Goal: Book appointment/travel/reservation

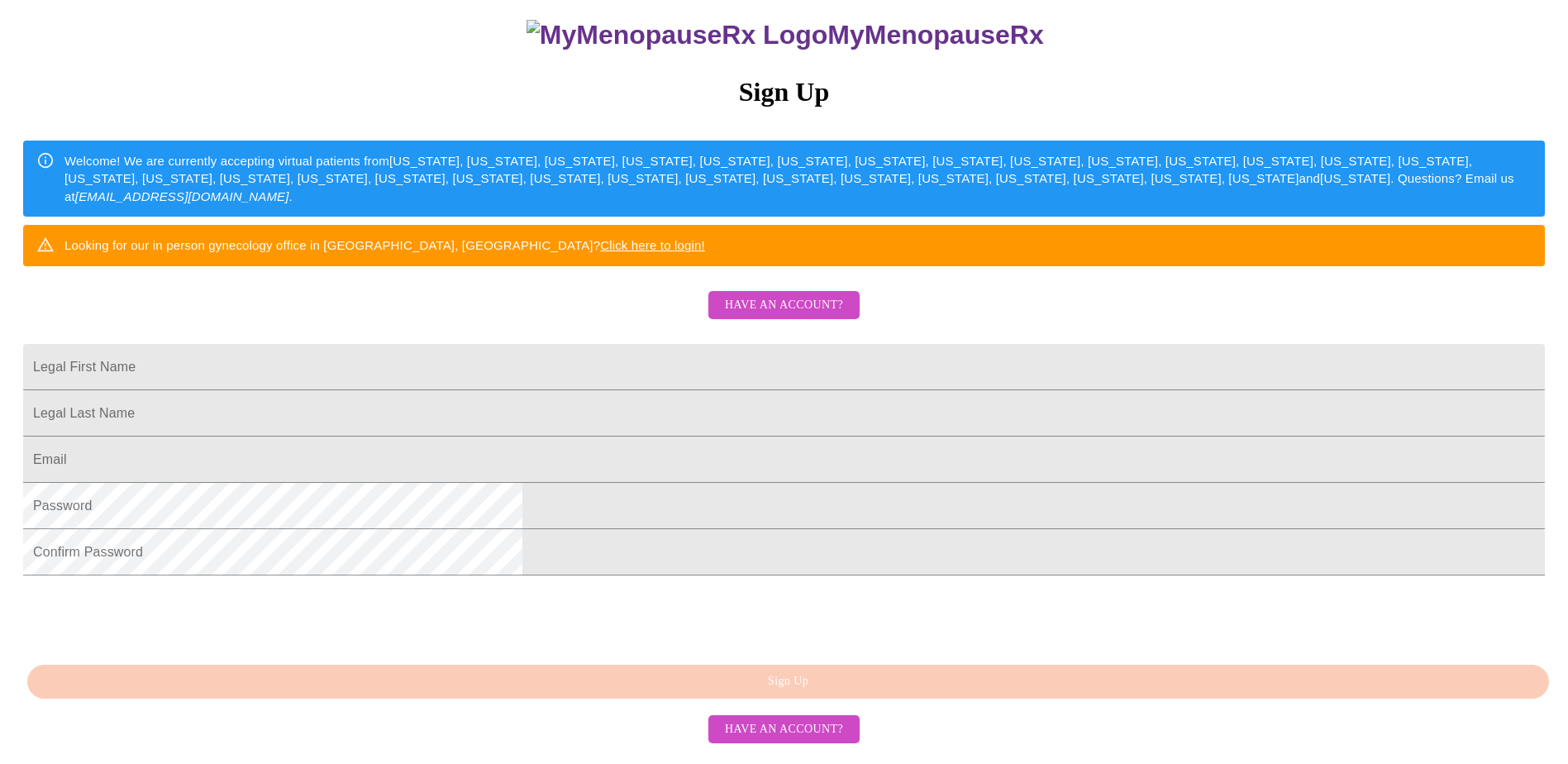
scroll to position [248, 0]
click at [760, 291] on button "Have an account?" at bounding box center [784, 305] width 151 height 29
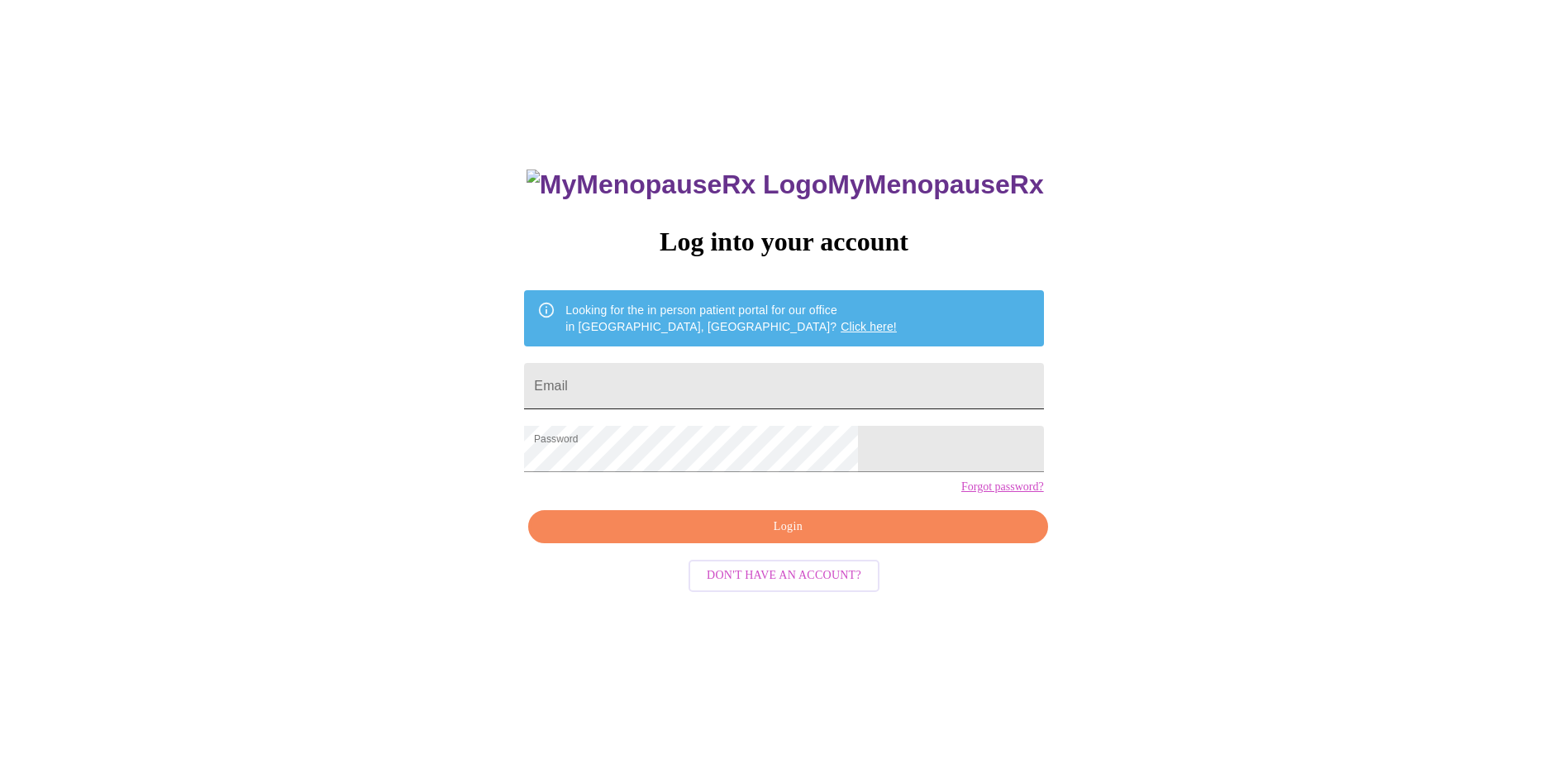
drag, startPoint x: 782, startPoint y: 391, endPoint x: 790, endPoint y: 386, distance: 9.4
click at [782, 391] on input "Email" at bounding box center [783, 385] width 519 height 46
type input "[EMAIL_ADDRESS][PERSON_NAME][DOMAIN_NAME]"
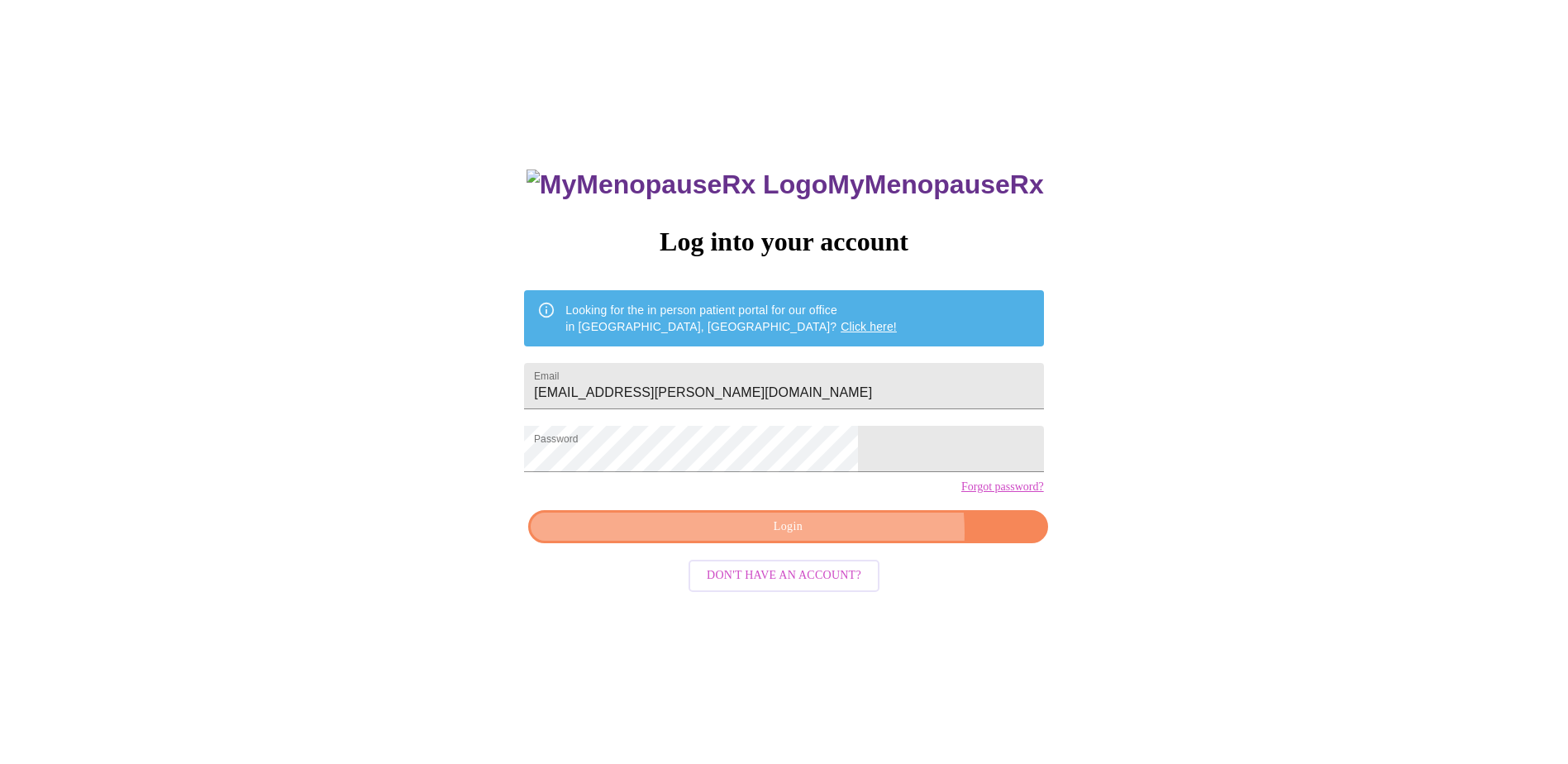
click at [840, 537] on span "Login" at bounding box center [788, 526] width 482 height 21
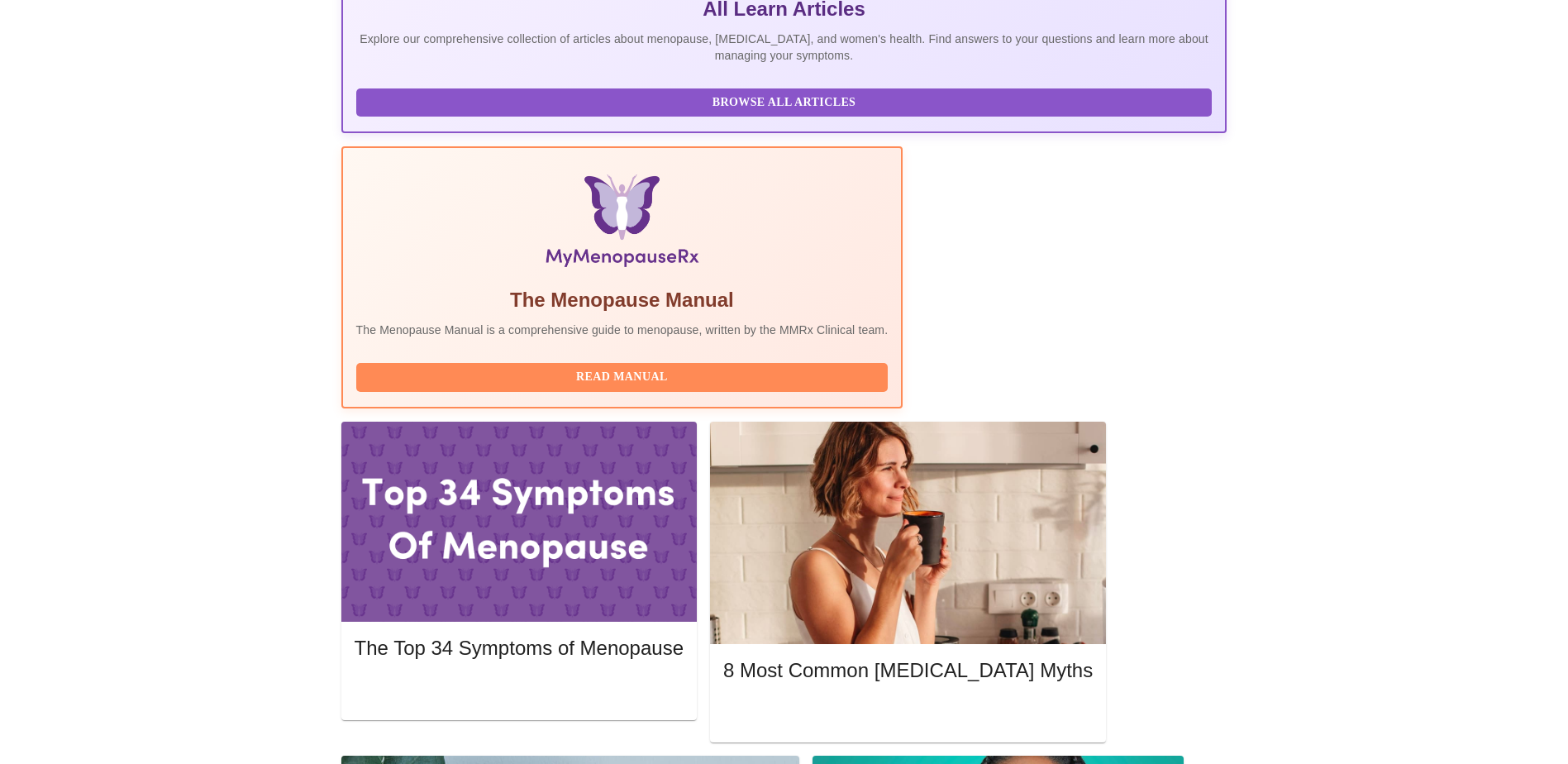
scroll to position [413, 0]
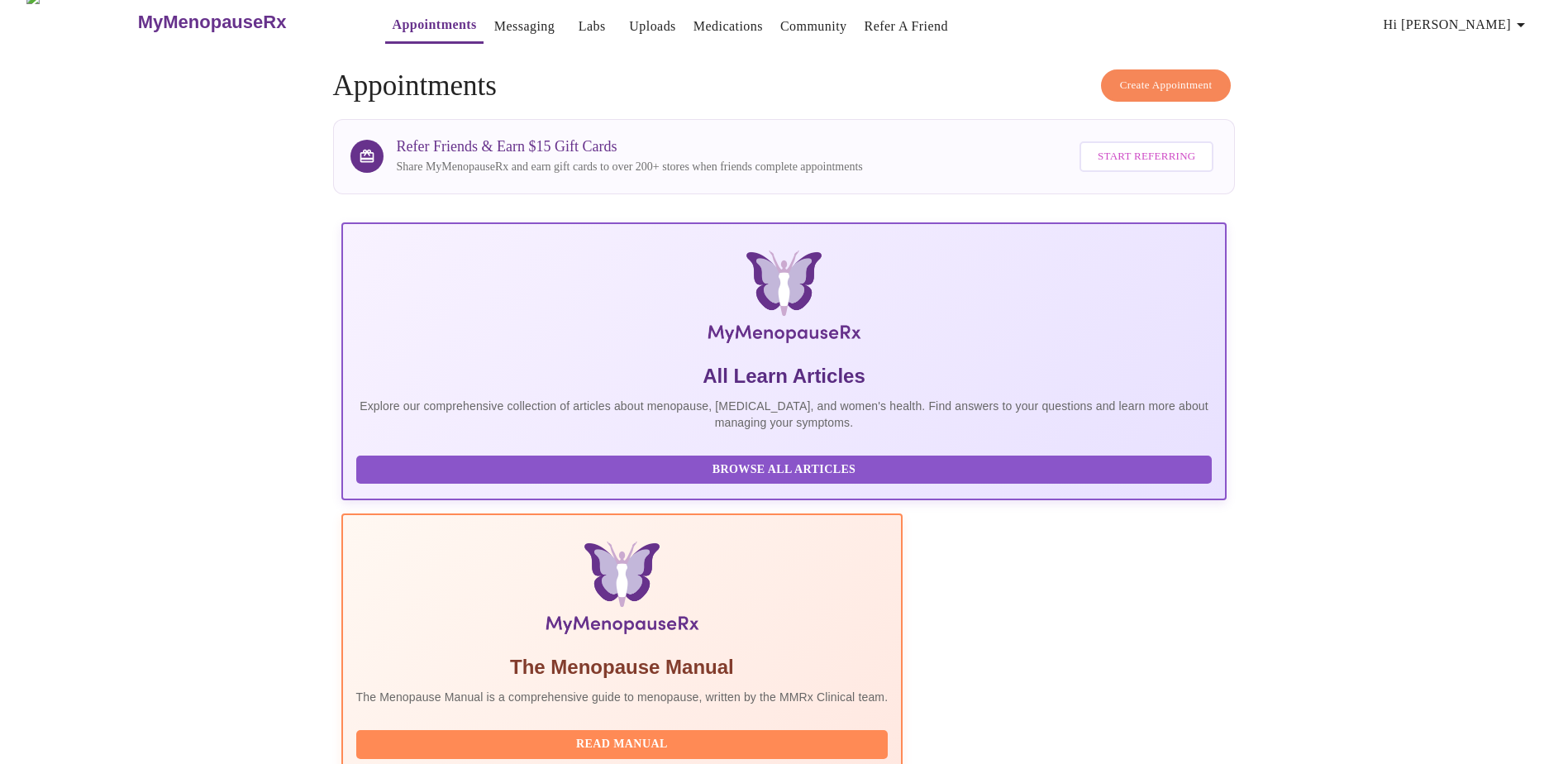
scroll to position [0, 0]
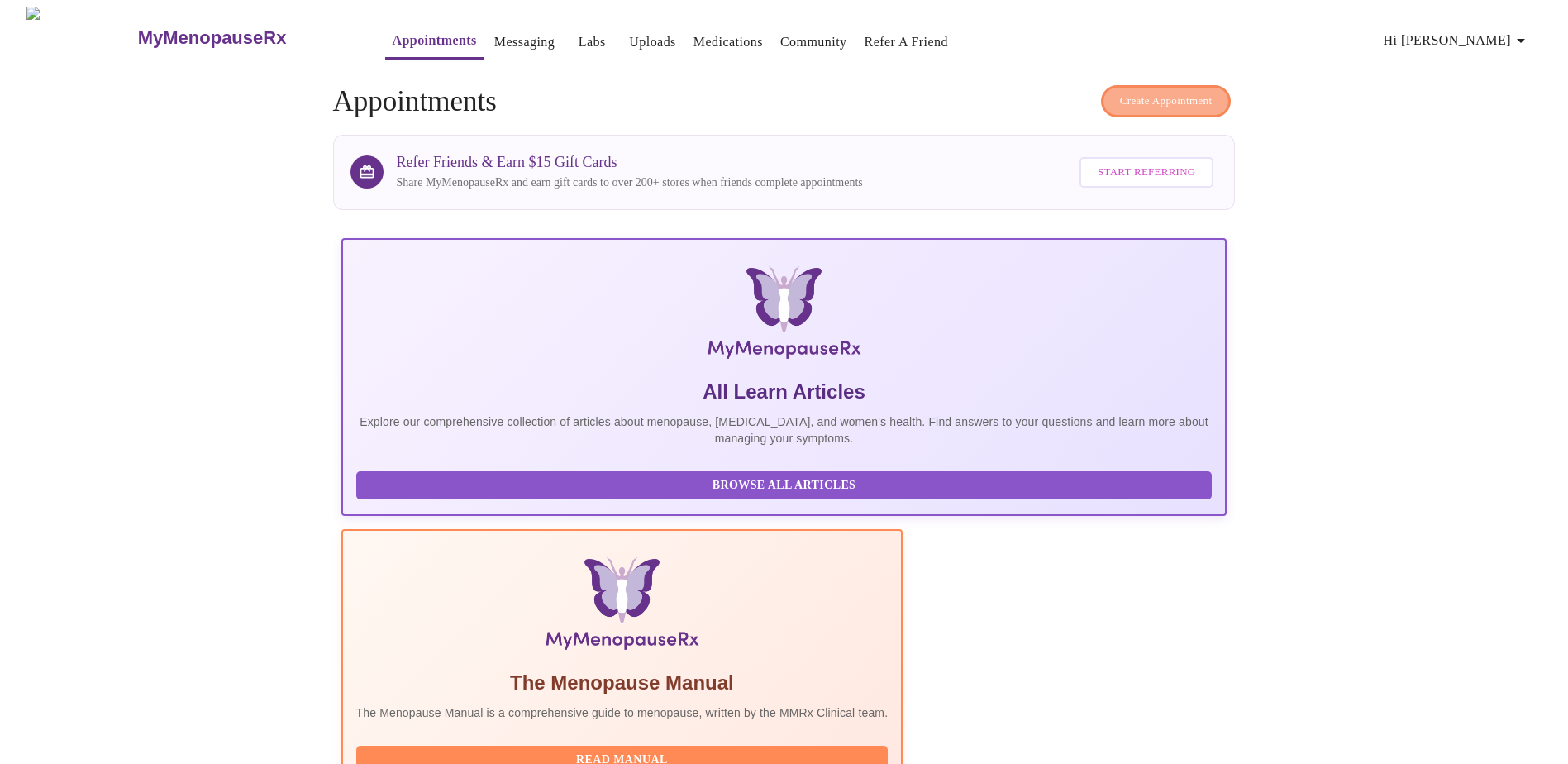
click at [1120, 92] on span "Create Appointment" at bounding box center [1166, 101] width 93 height 19
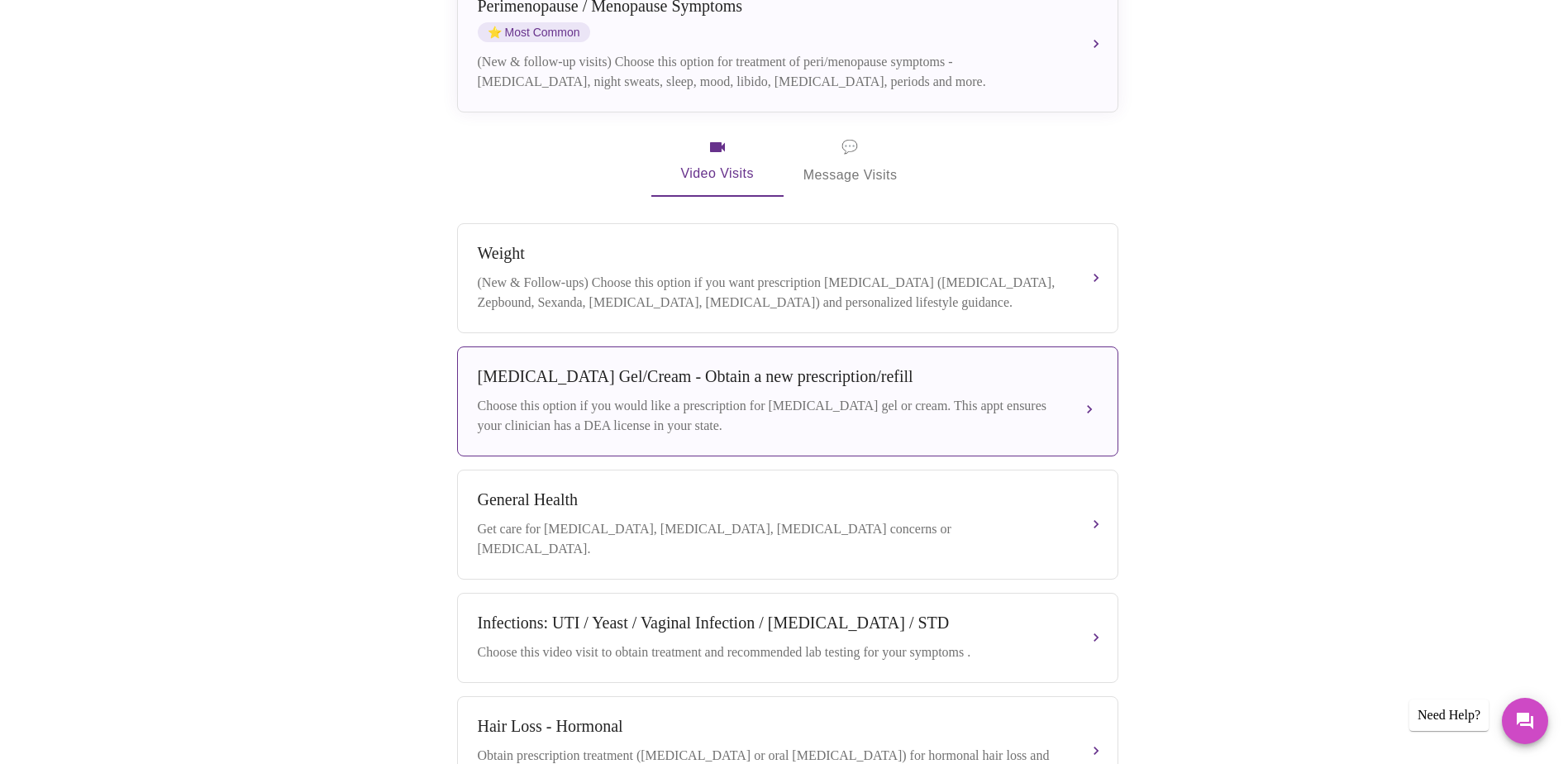
scroll to position [279, 0]
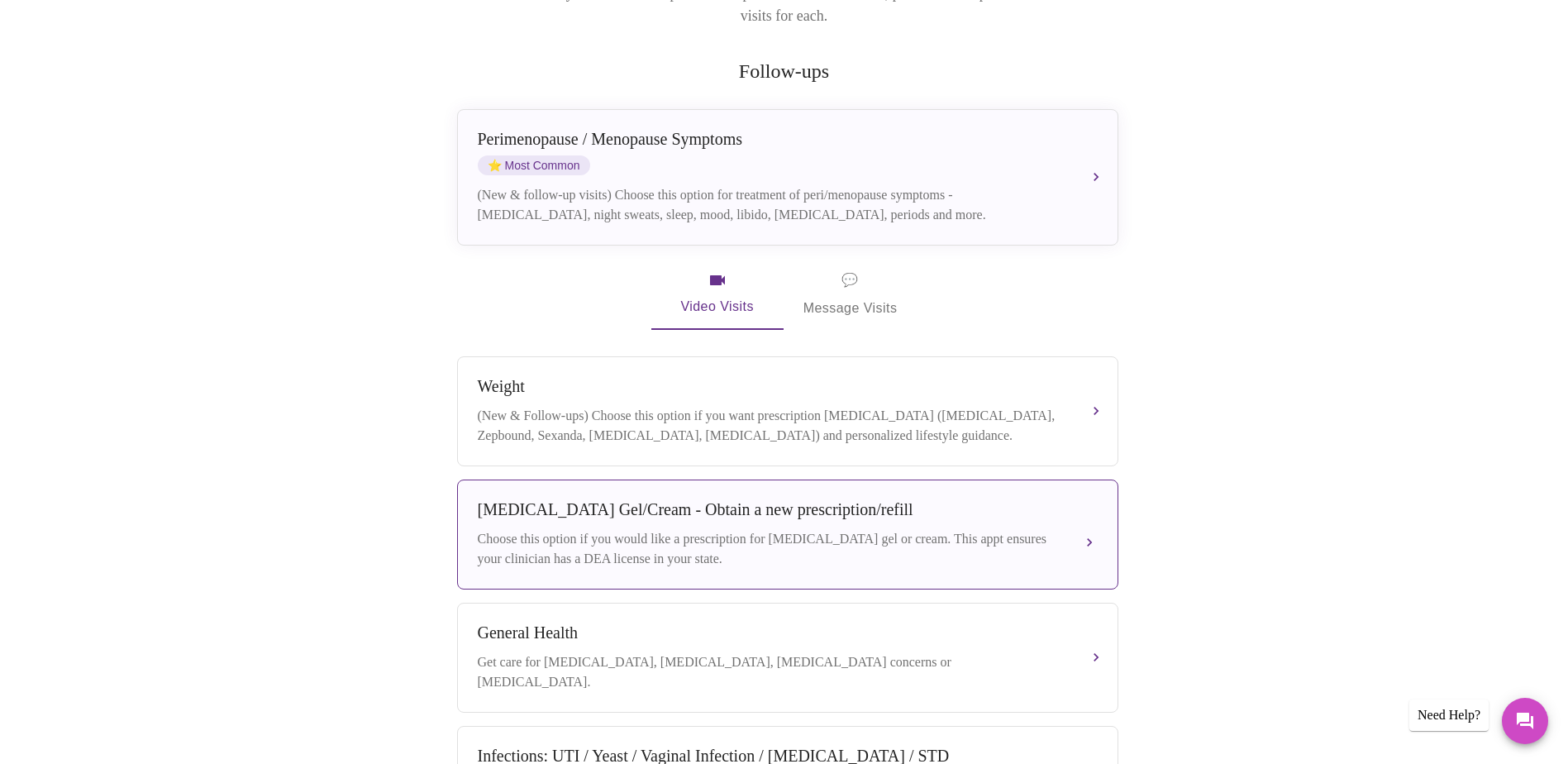
click at [870, 514] on div "[MEDICAL_DATA] Gel/Cream - Obtain a new prescription/refill Choose this option …" at bounding box center [788, 535] width 620 height 68
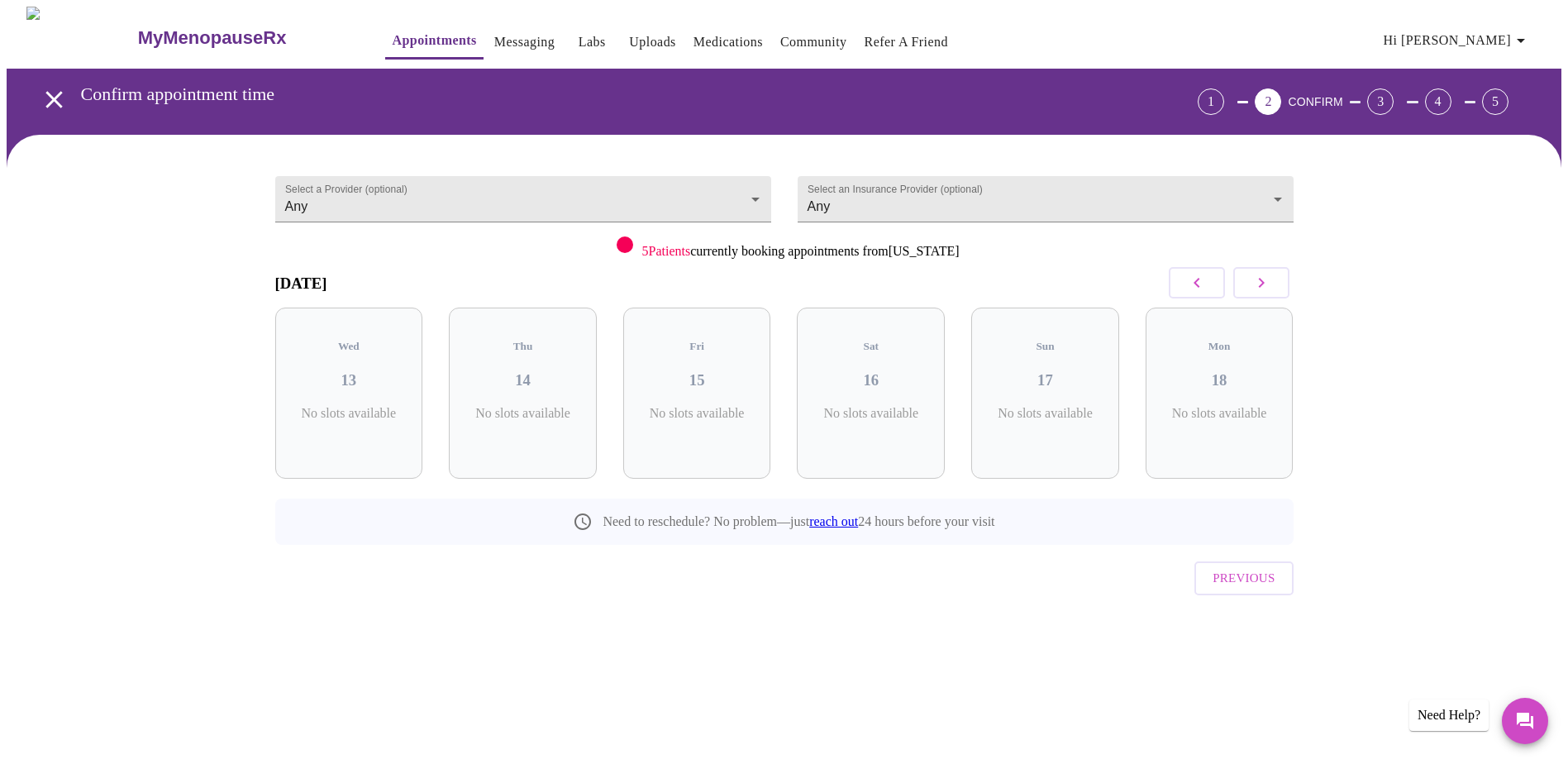
scroll to position [0, 0]
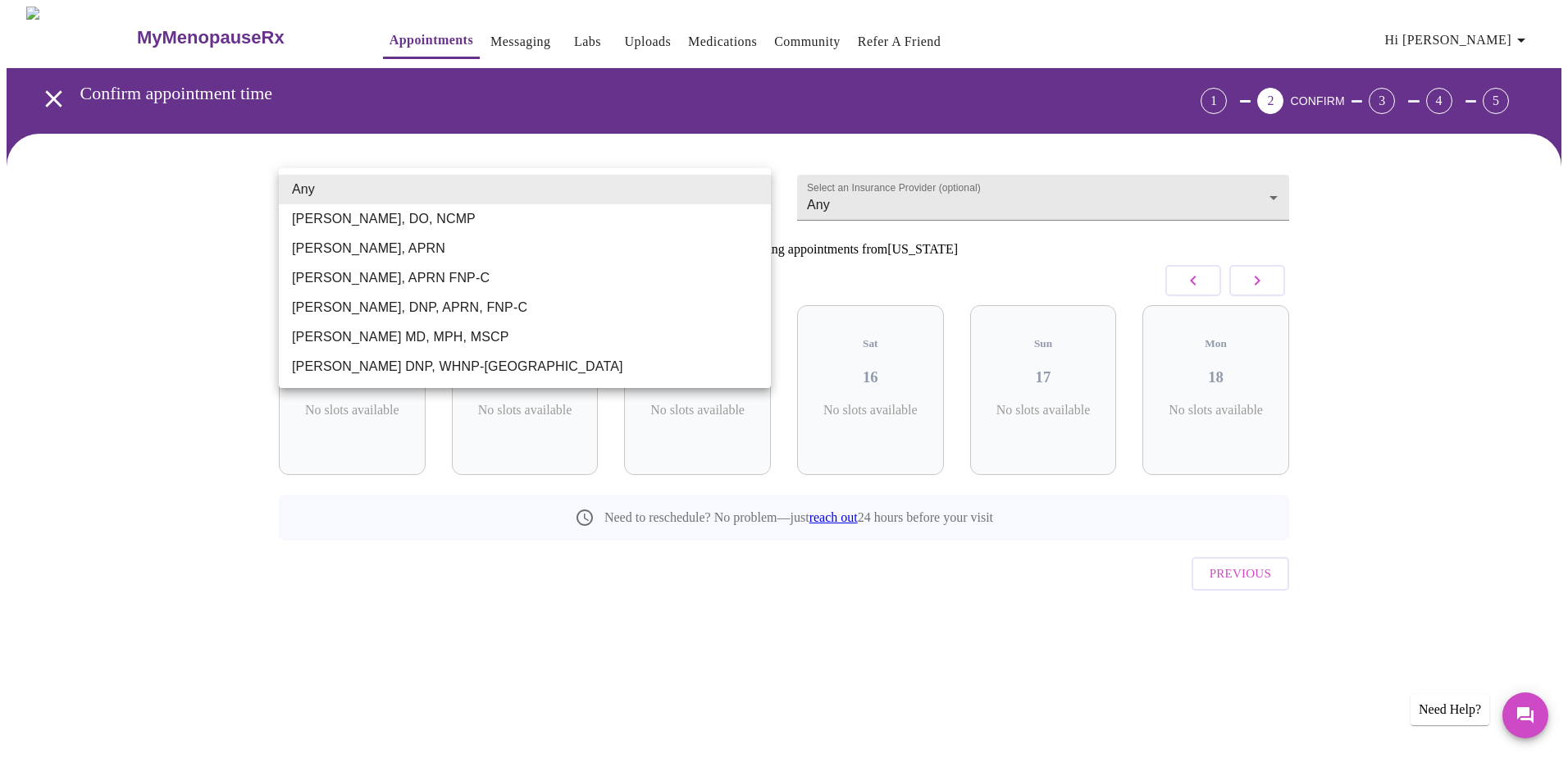
click at [746, 192] on body "MyMenopauseRx Appointments Messaging Labs Uploads Medications Community Refer a…" at bounding box center [783, 339] width 1555 height 666
click at [576, 314] on li "[PERSON_NAME], DNP, APRN, FNP-C" at bounding box center [524, 307] width 492 height 29
type input "[PERSON_NAME], DNP, APRN, FNP-C"
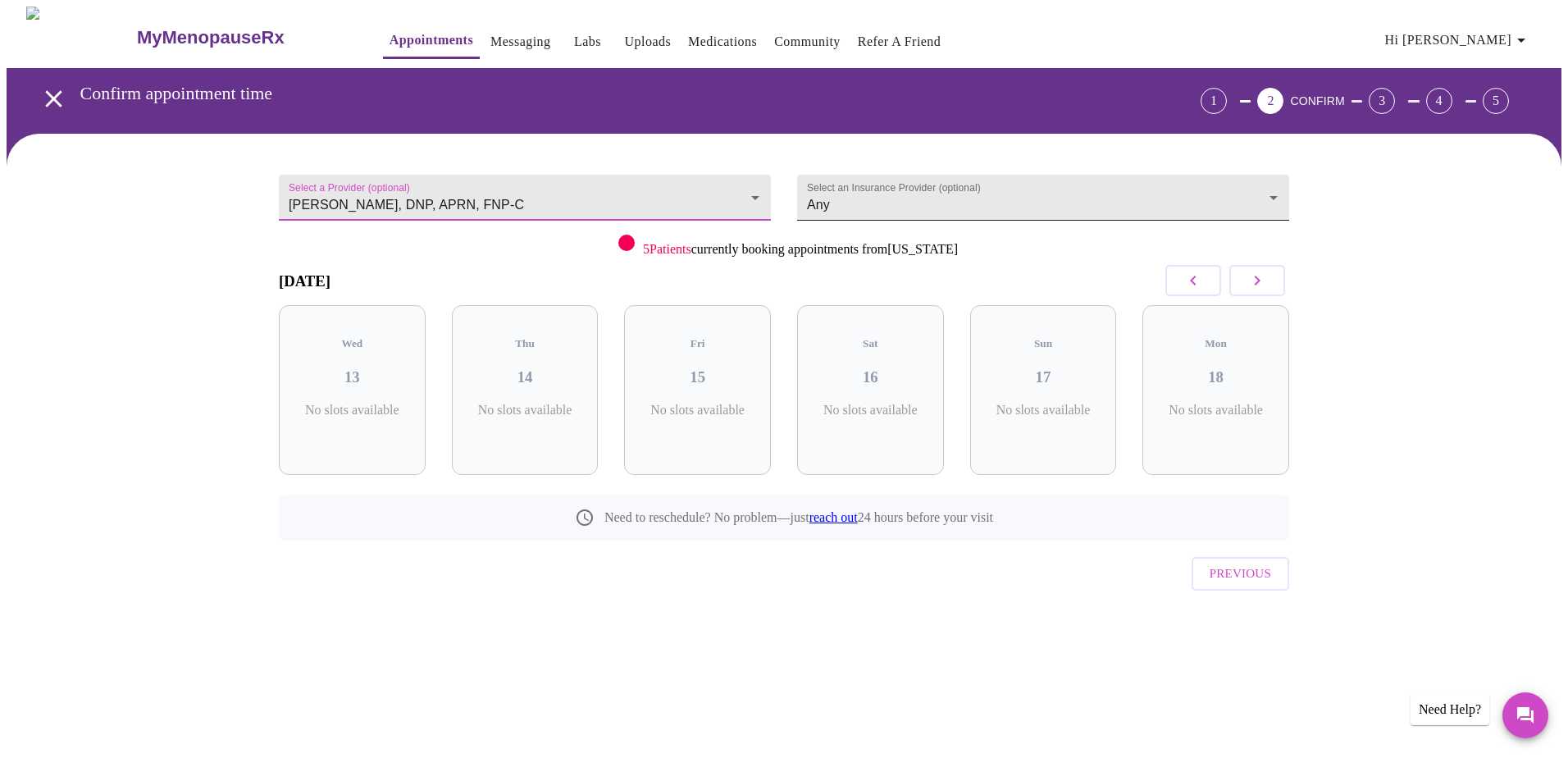
click at [1039, 204] on body "MyMenopauseRx Appointments Messaging Labs Uploads Medications Community Refer a…" at bounding box center [783, 339] width 1555 height 666
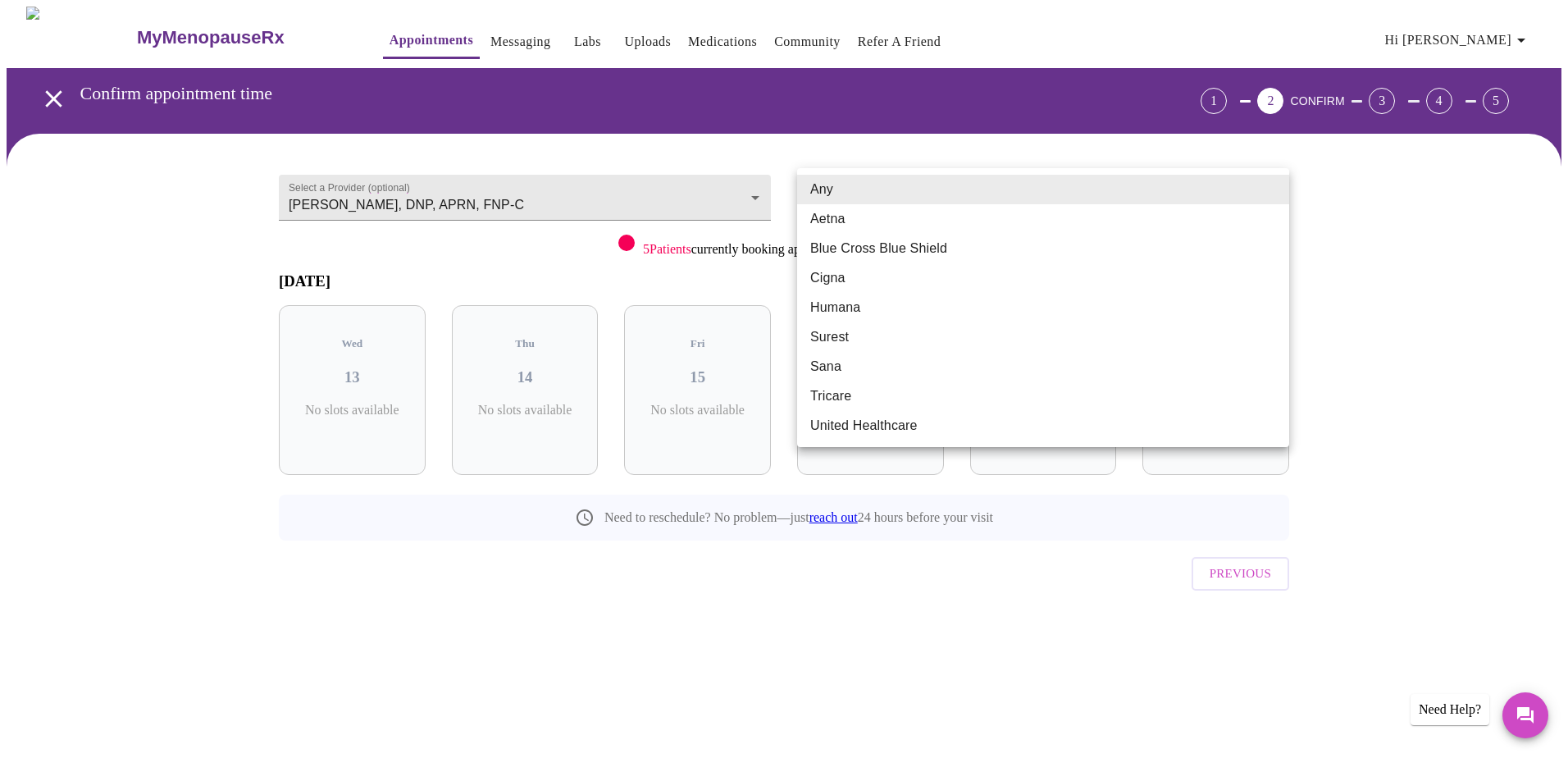
drag, startPoint x: 999, startPoint y: 261, endPoint x: 1083, endPoint y: 252, distance: 84.5
click at [1000, 261] on li "Blue Cross Blue Shield" at bounding box center [1043, 248] width 492 height 29
type input "Blue Cross Blue Shield"
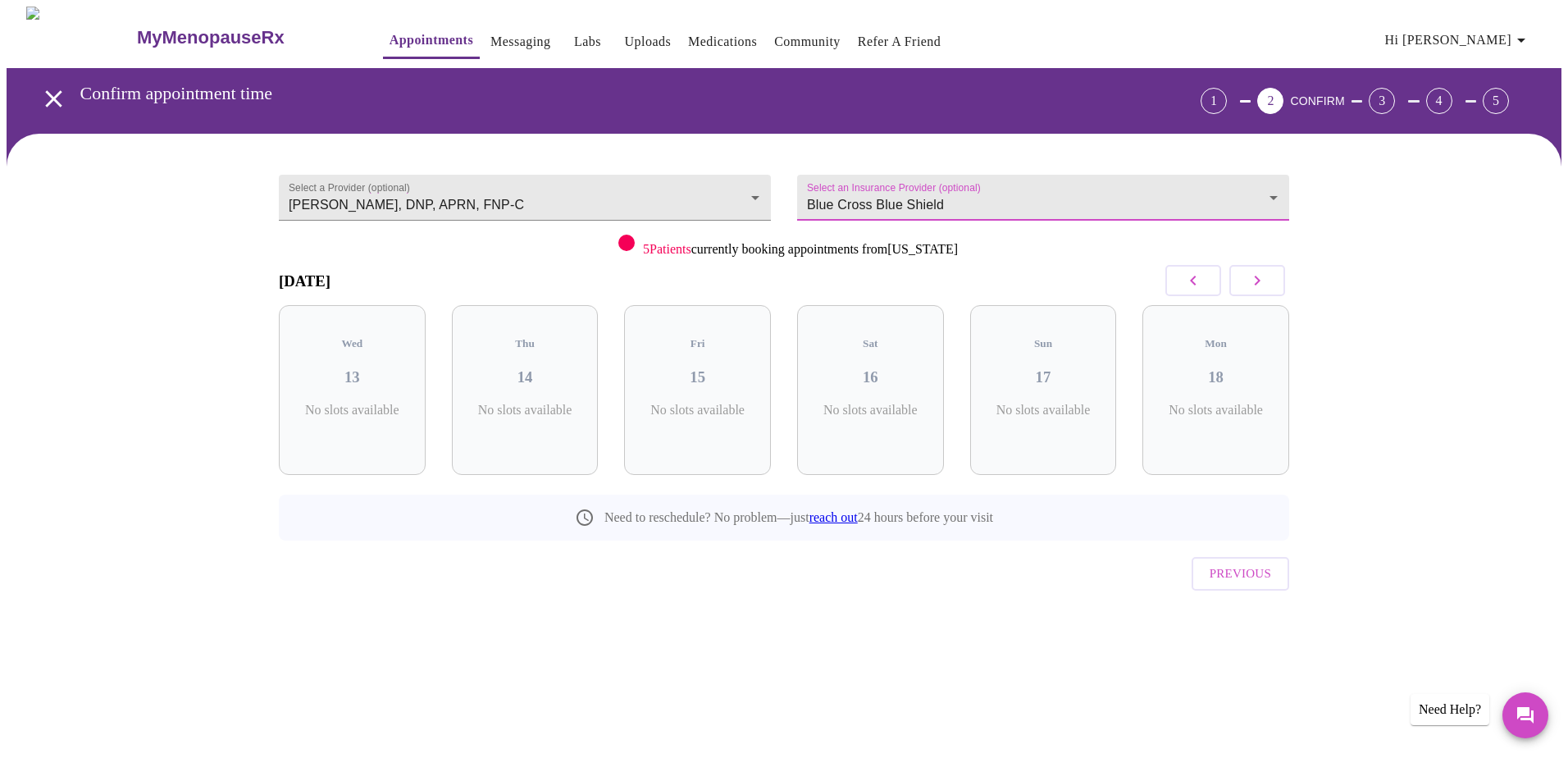
click at [1395, 237] on div "Select a Provider (optional) [PERSON_NAME], DNP, APRN, FNP-C [PERSON_NAME], DNP…" at bounding box center [783, 403] width 1555 height 538
click at [1261, 284] on icon "button" at bounding box center [1257, 280] width 20 height 20
click at [1261, 283] on icon "button" at bounding box center [1257, 280] width 20 height 20
click at [1262, 283] on icon "button" at bounding box center [1257, 280] width 20 height 20
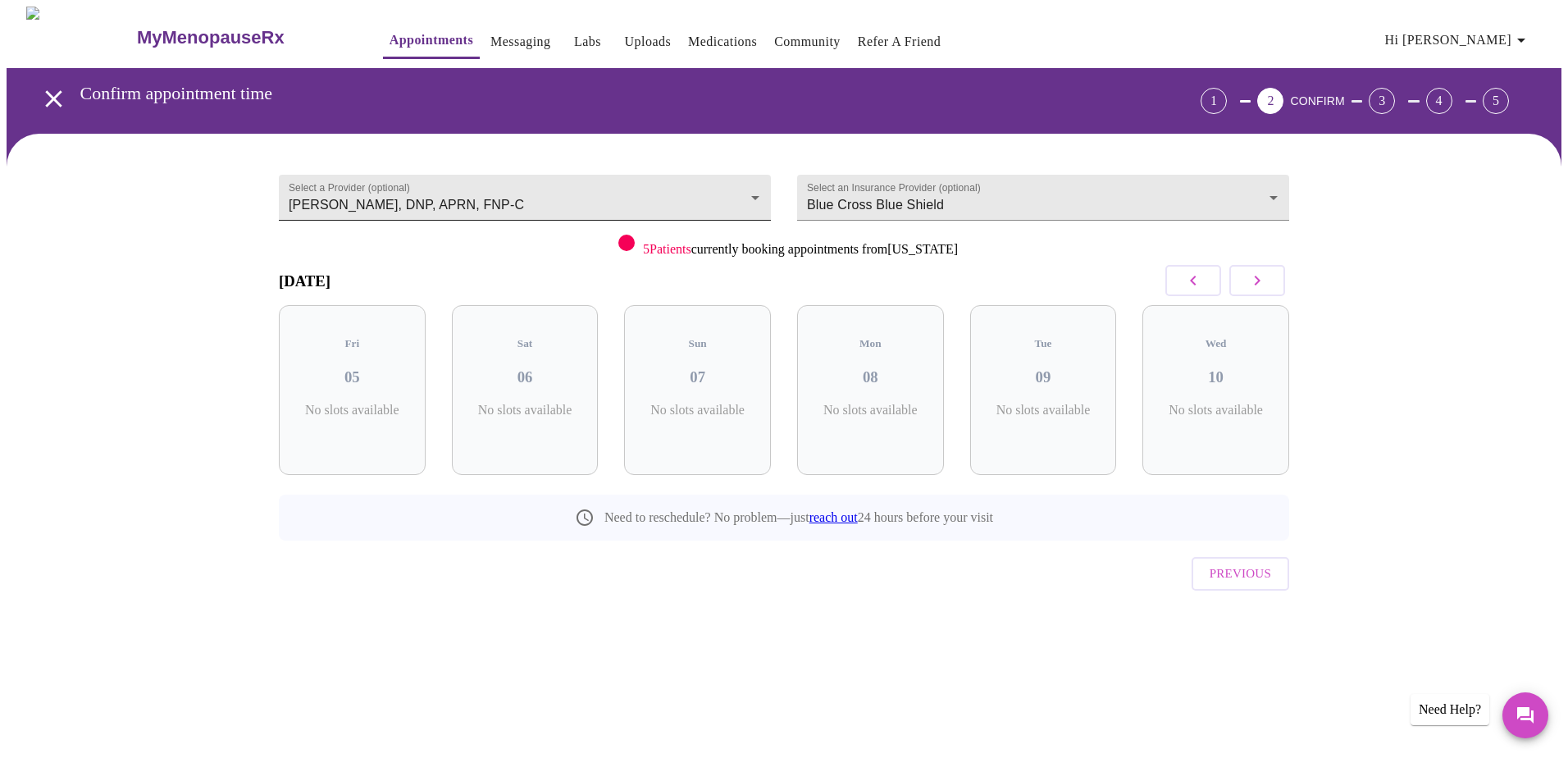
click at [752, 195] on body "MyMenopauseRx Appointments Messaging Labs Uploads Medications Community Refer a…" at bounding box center [783, 339] width 1555 height 666
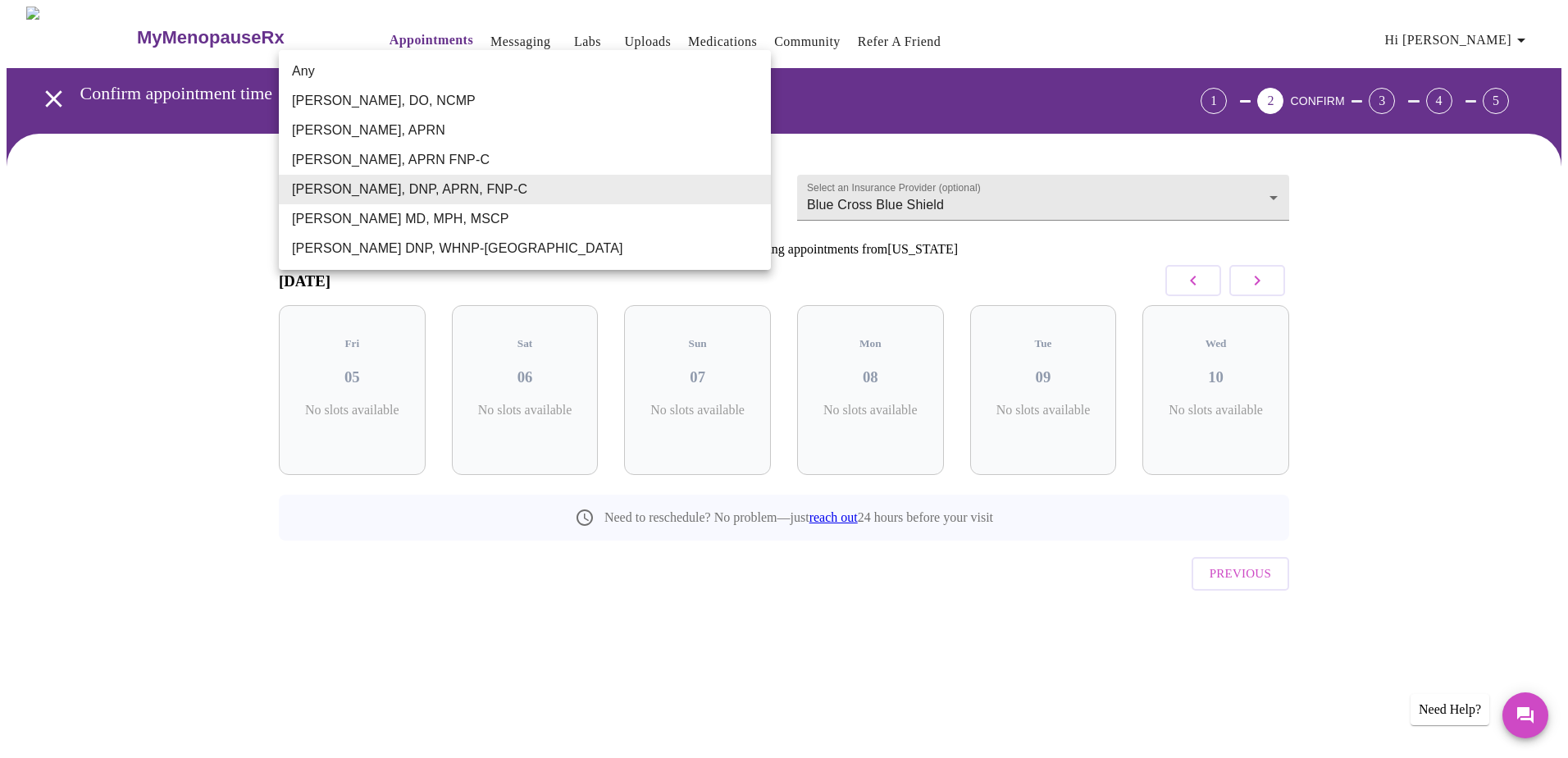
click at [615, 66] on li "Any" at bounding box center [524, 71] width 492 height 29
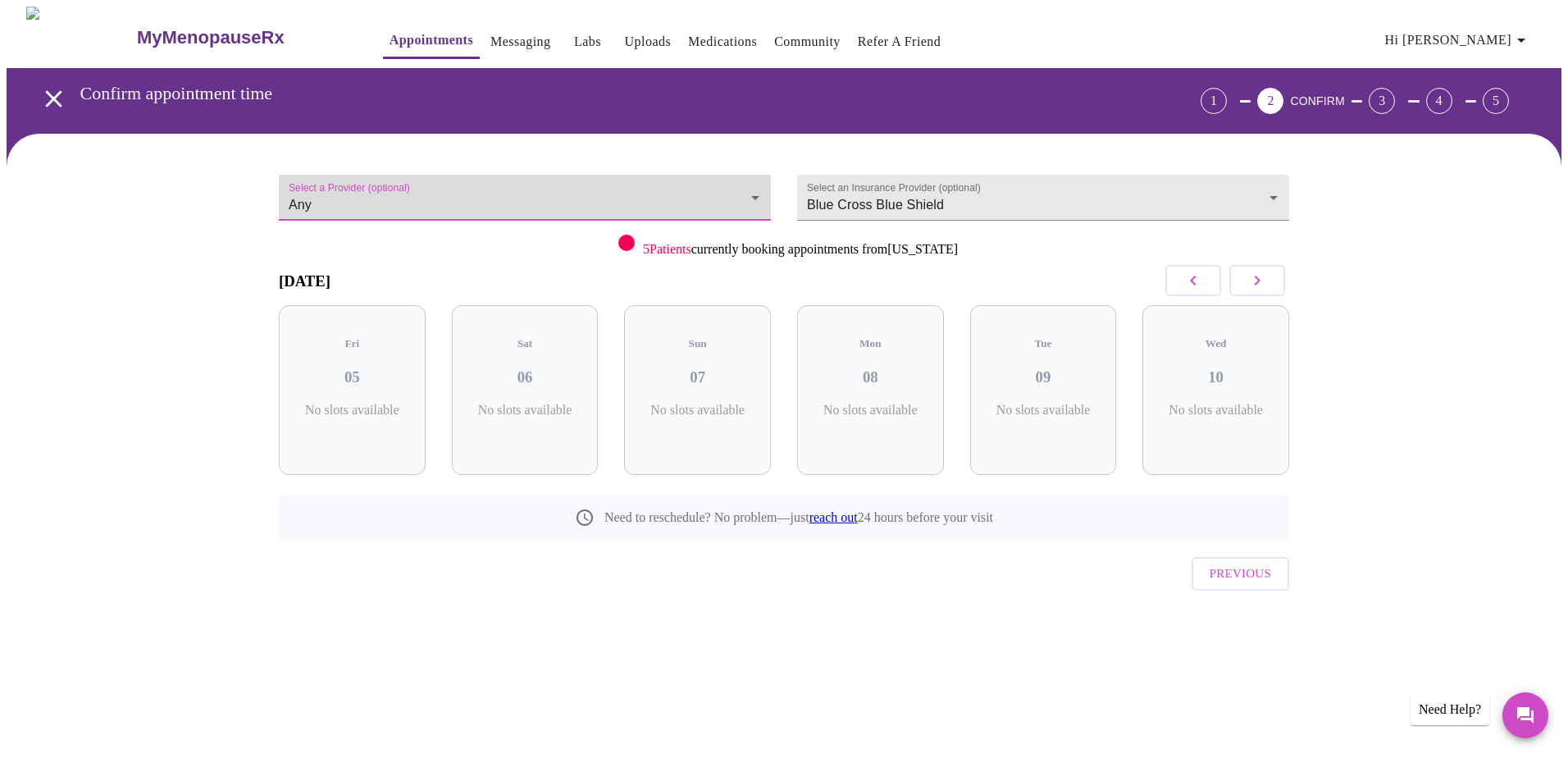
type input "Any"
click at [1242, 283] on button "button" at bounding box center [1257, 280] width 55 height 31
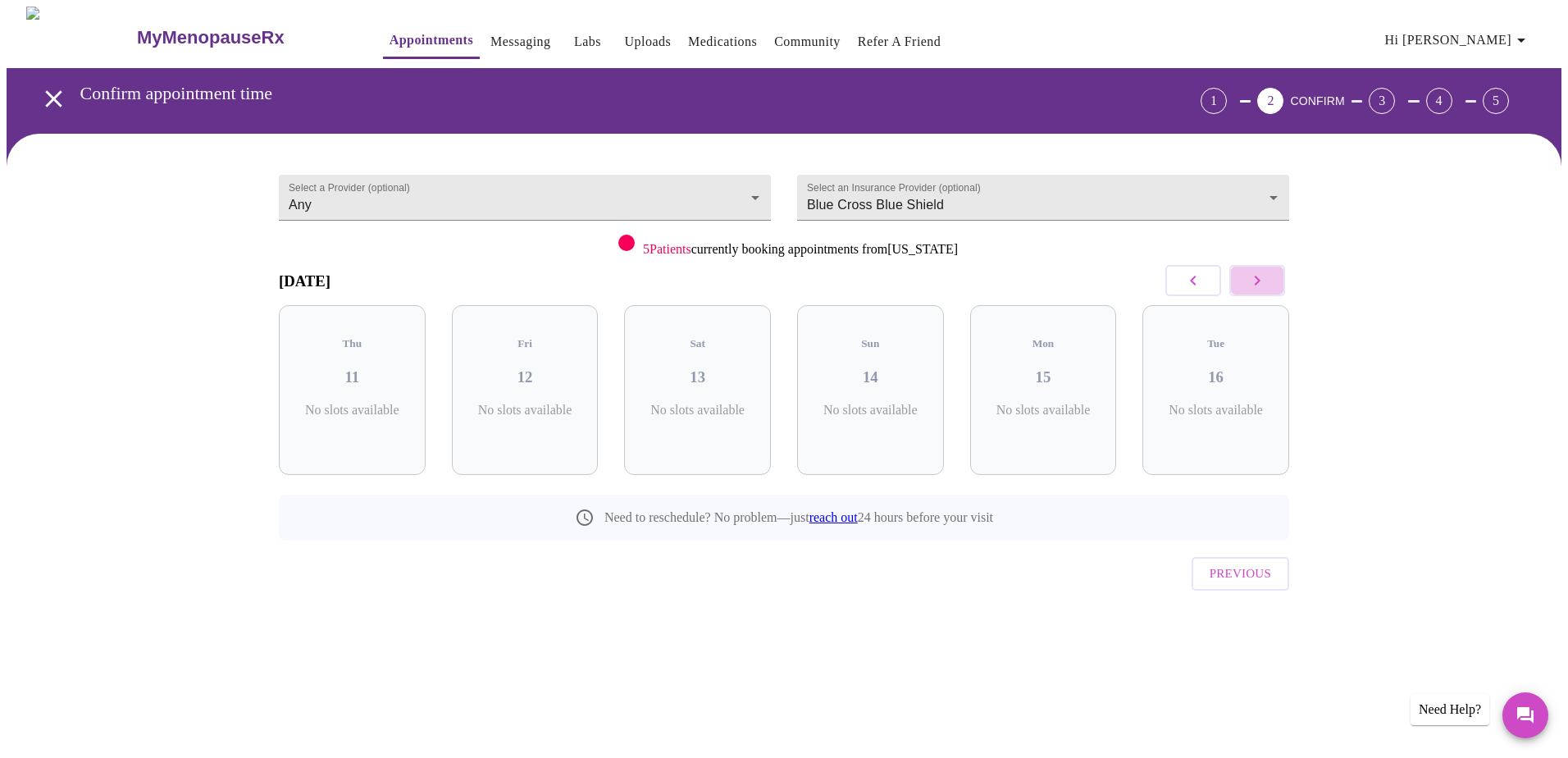
click at [1255, 279] on icon "button" at bounding box center [1257, 280] width 20 height 20
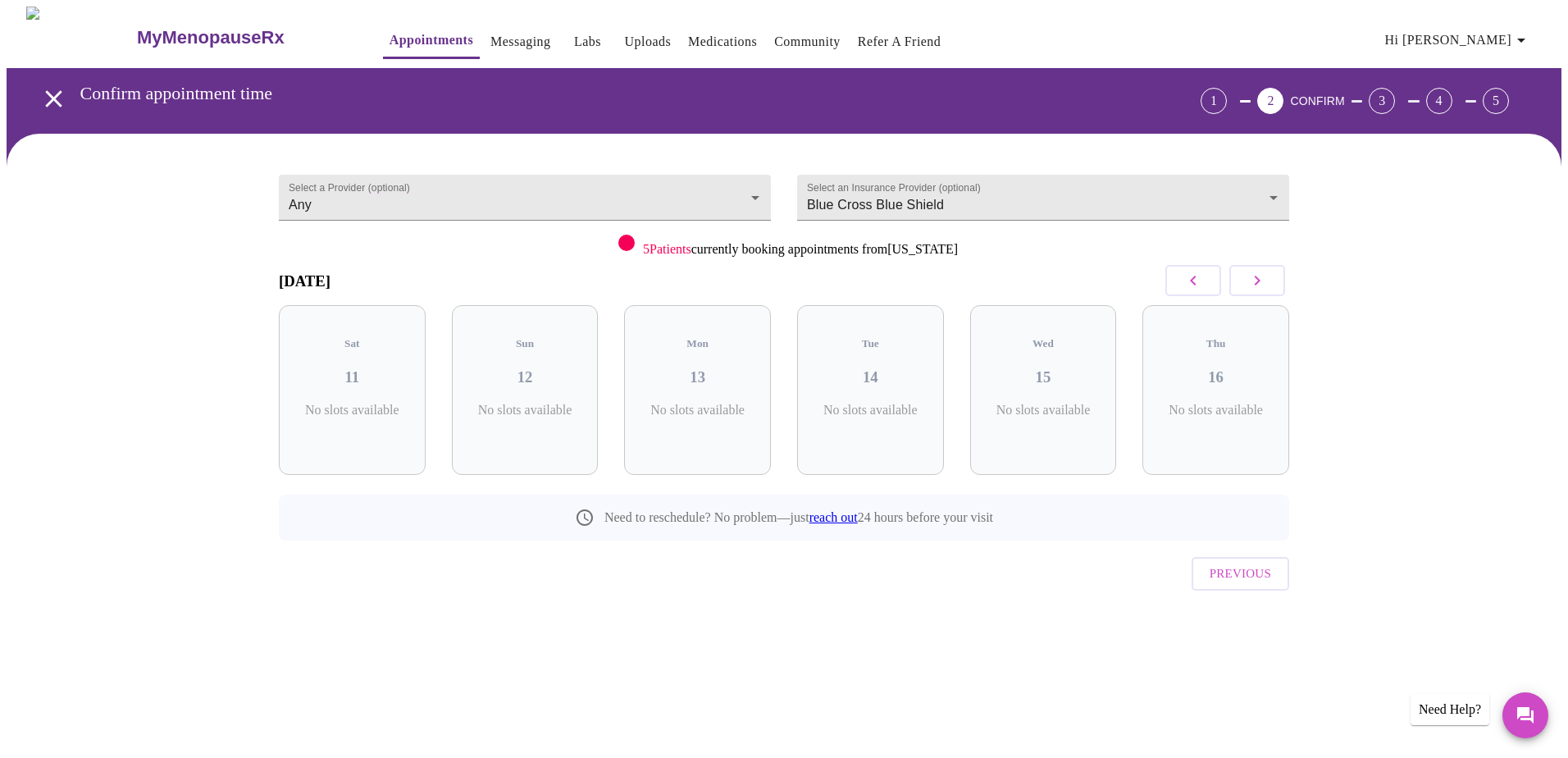
click at [1255, 279] on icon "button" at bounding box center [1257, 280] width 20 height 20
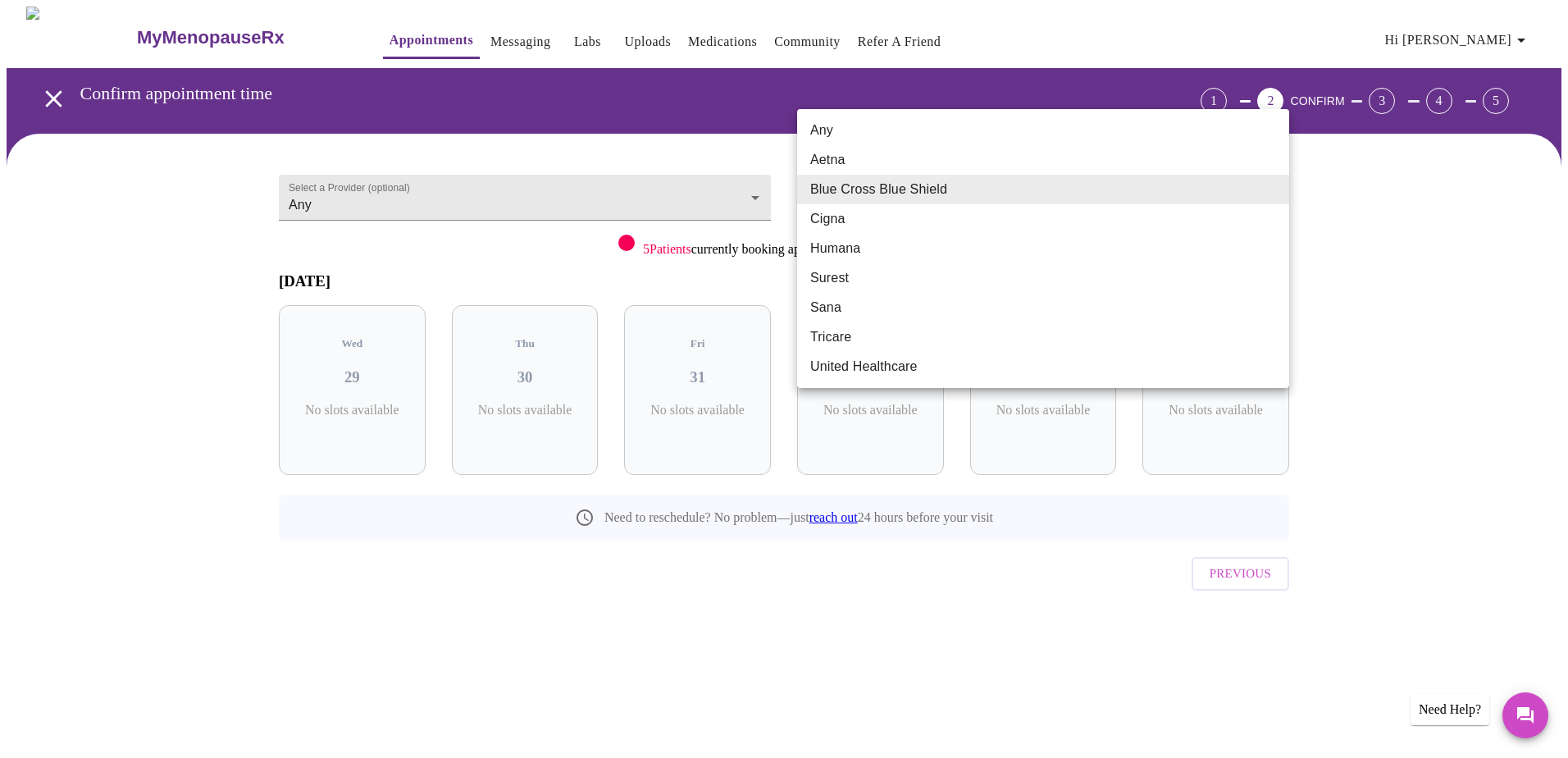
click at [1273, 194] on body "MyMenopauseRx Appointments Messaging Labs Uploads Medications Community Refer a…" at bounding box center [783, 339] width 1555 height 666
click at [988, 136] on li "Any" at bounding box center [1043, 130] width 492 height 29
type input "Any"
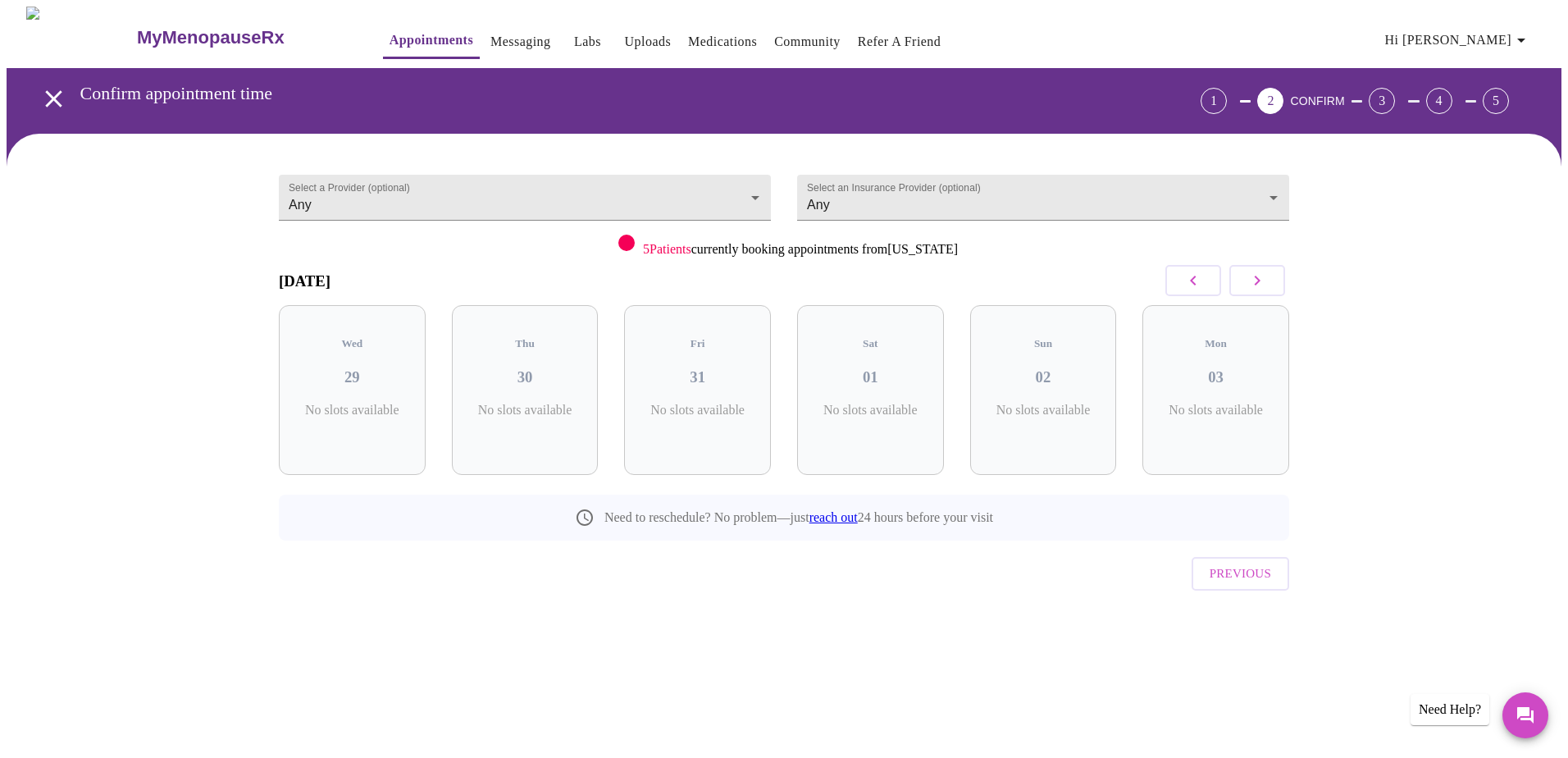
click at [1332, 298] on div "Select a Provider (optional) Any Any Select an Insurance Provider (optional) An…" at bounding box center [783, 403] width 1555 height 538
click at [1188, 289] on icon "button" at bounding box center [1193, 280] width 20 height 20
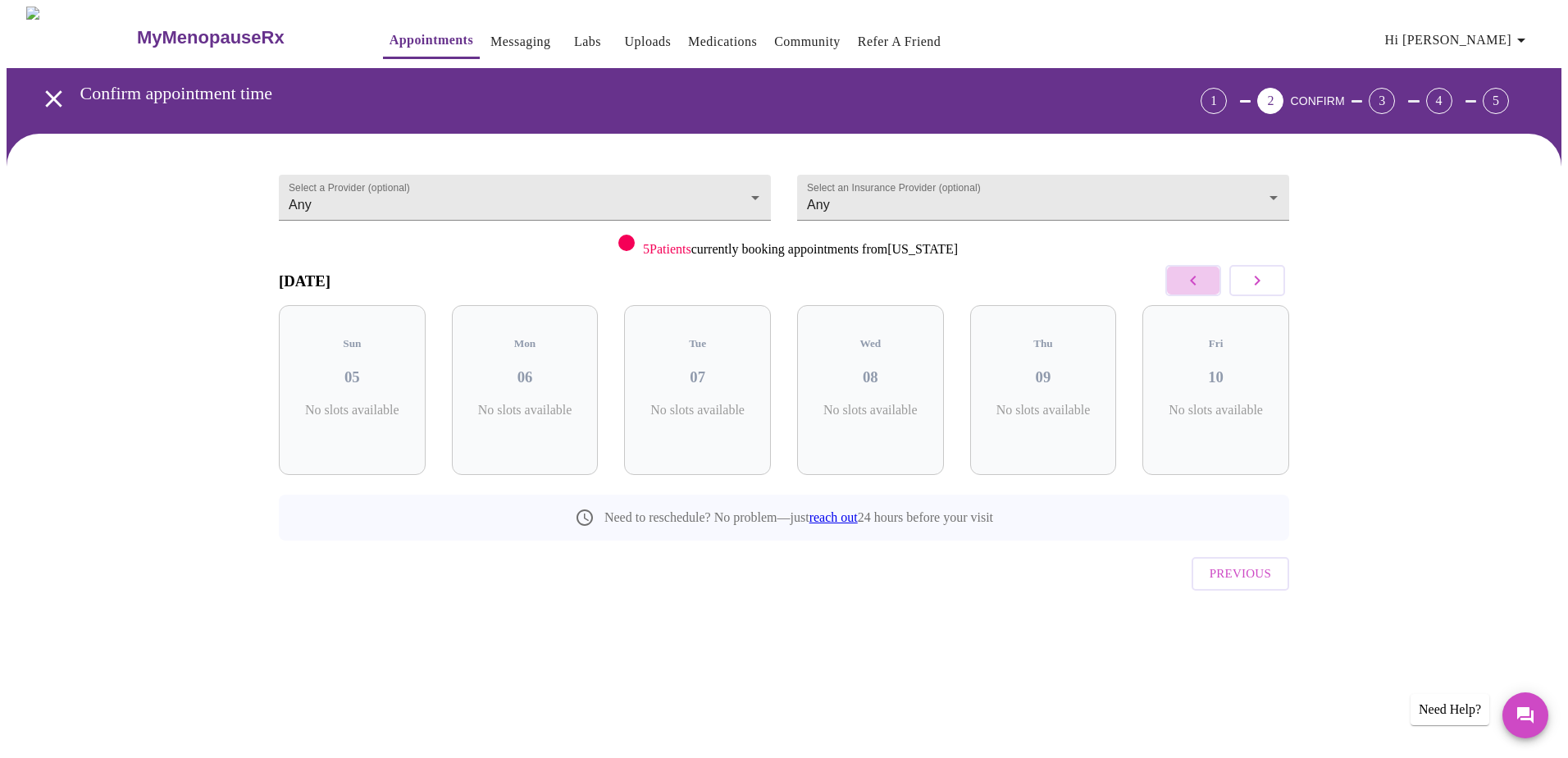
click at [1186, 289] on icon "button" at bounding box center [1193, 280] width 20 height 20
click at [1270, 282] on button "button" at bounding box center [1257, 280] width 55 height 31
click at [1271, 283] on button "button" at bounding box center [1257, 280] width 55 height 31
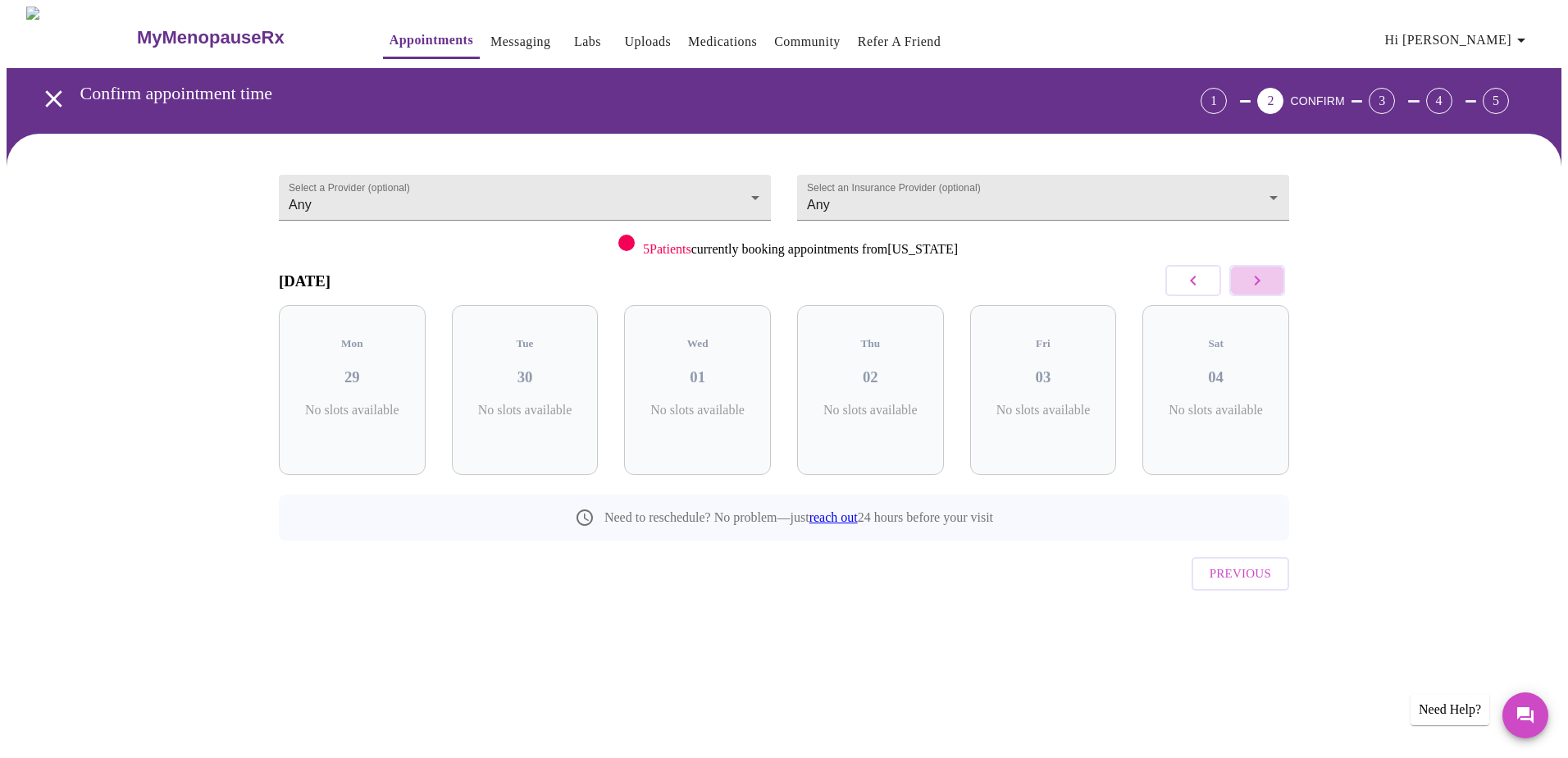
click at [1271, 283] on button "button" at bounding box center [1257, 280] width 55 height 31
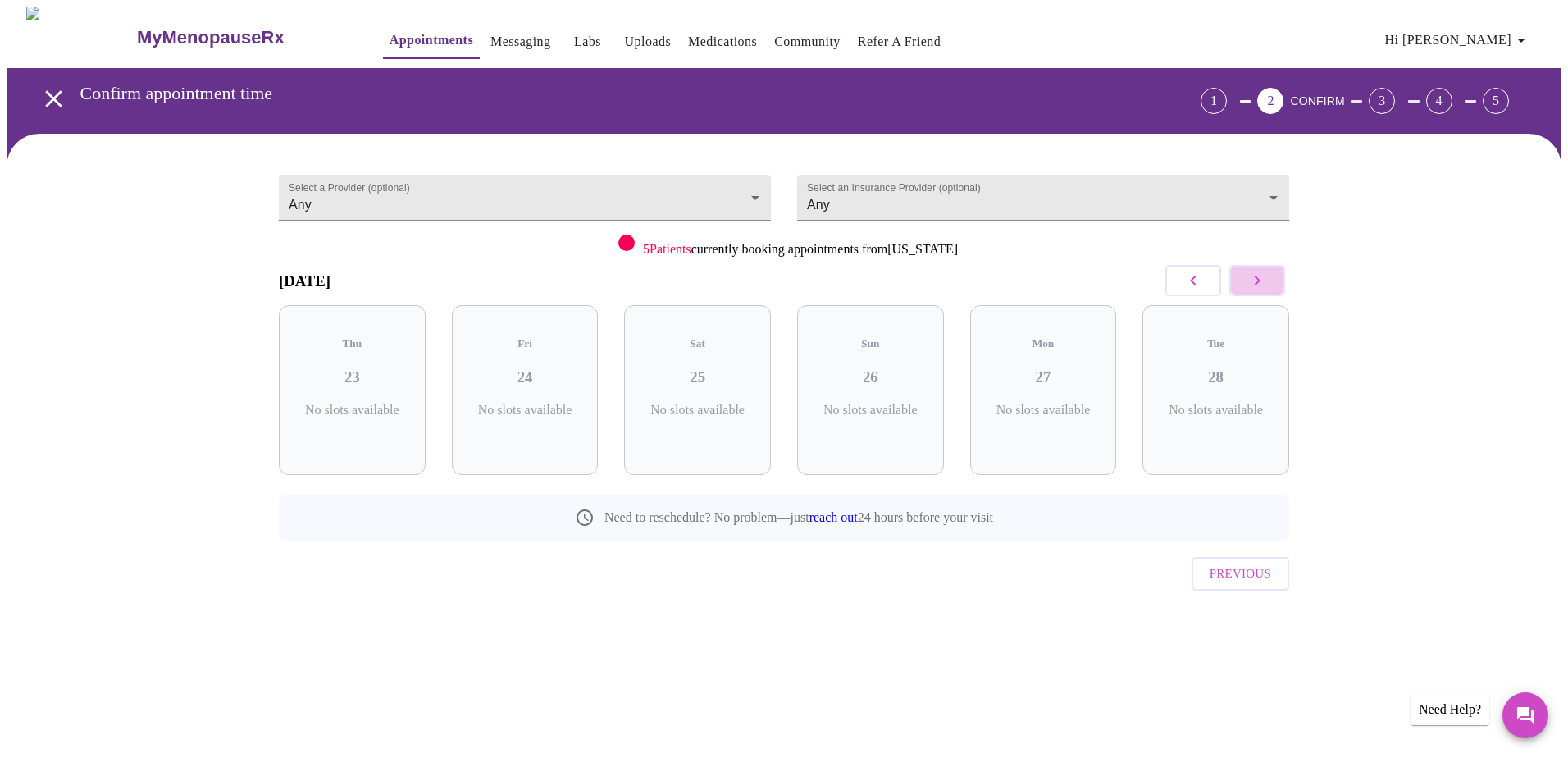
click at [1271, 283] on button "button" at bounding box center [1257, 280] width 55 height 31
click at [1270, 283] on button "button" at bounding box center [1257, 280] width 55 height 31
click at [1276, 557] on button "Previous" at bounding box center [1240, 573] width 97 height 33
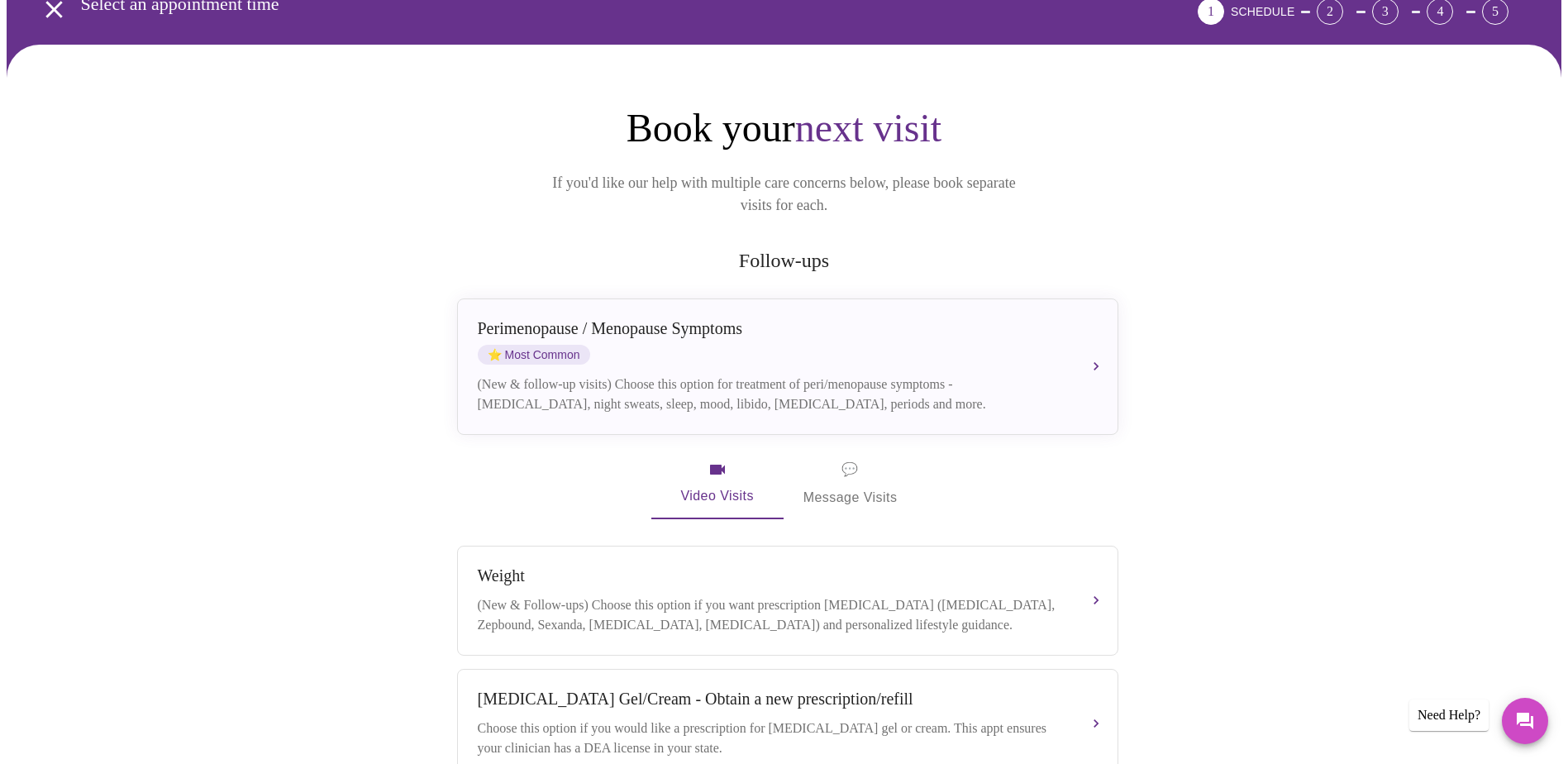
scroll to position [248, 0]
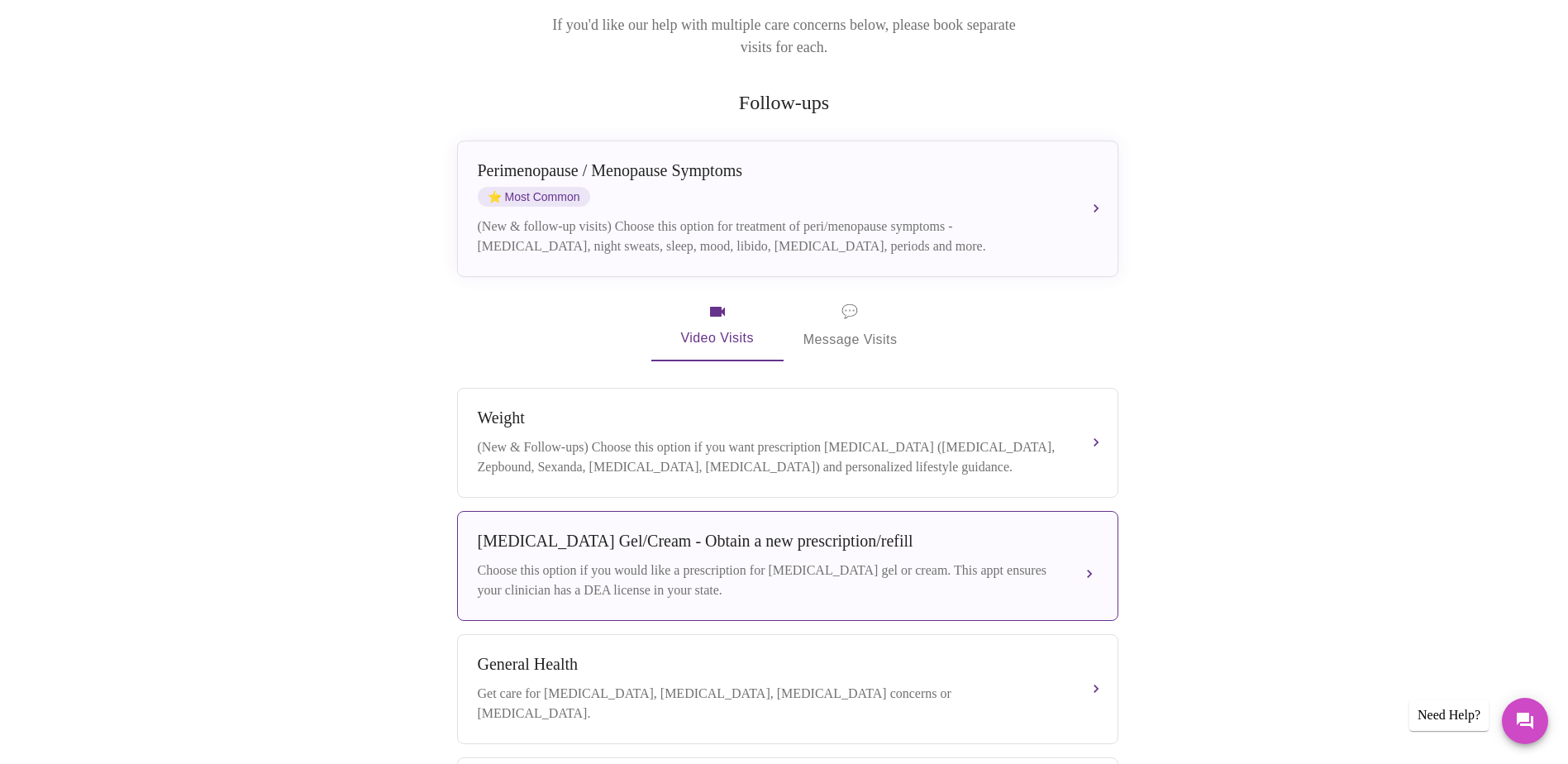
click at [747, 532] on div "[MEDICAL_DATA] Gel/Cream - Obtain a new prescription/refill" at bounding box center [771, 541] width 587 height 19
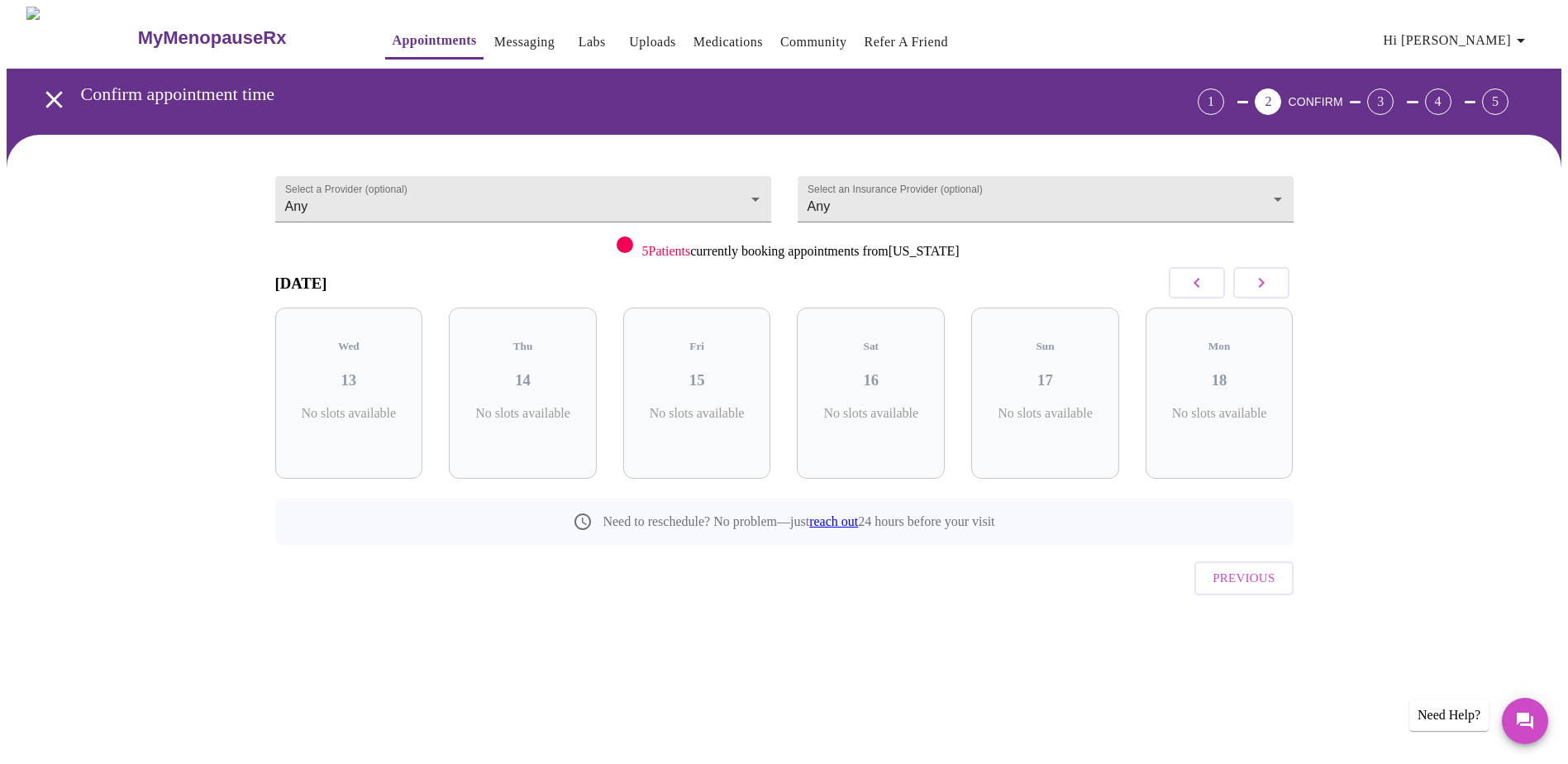
scroll to position [0, 0]
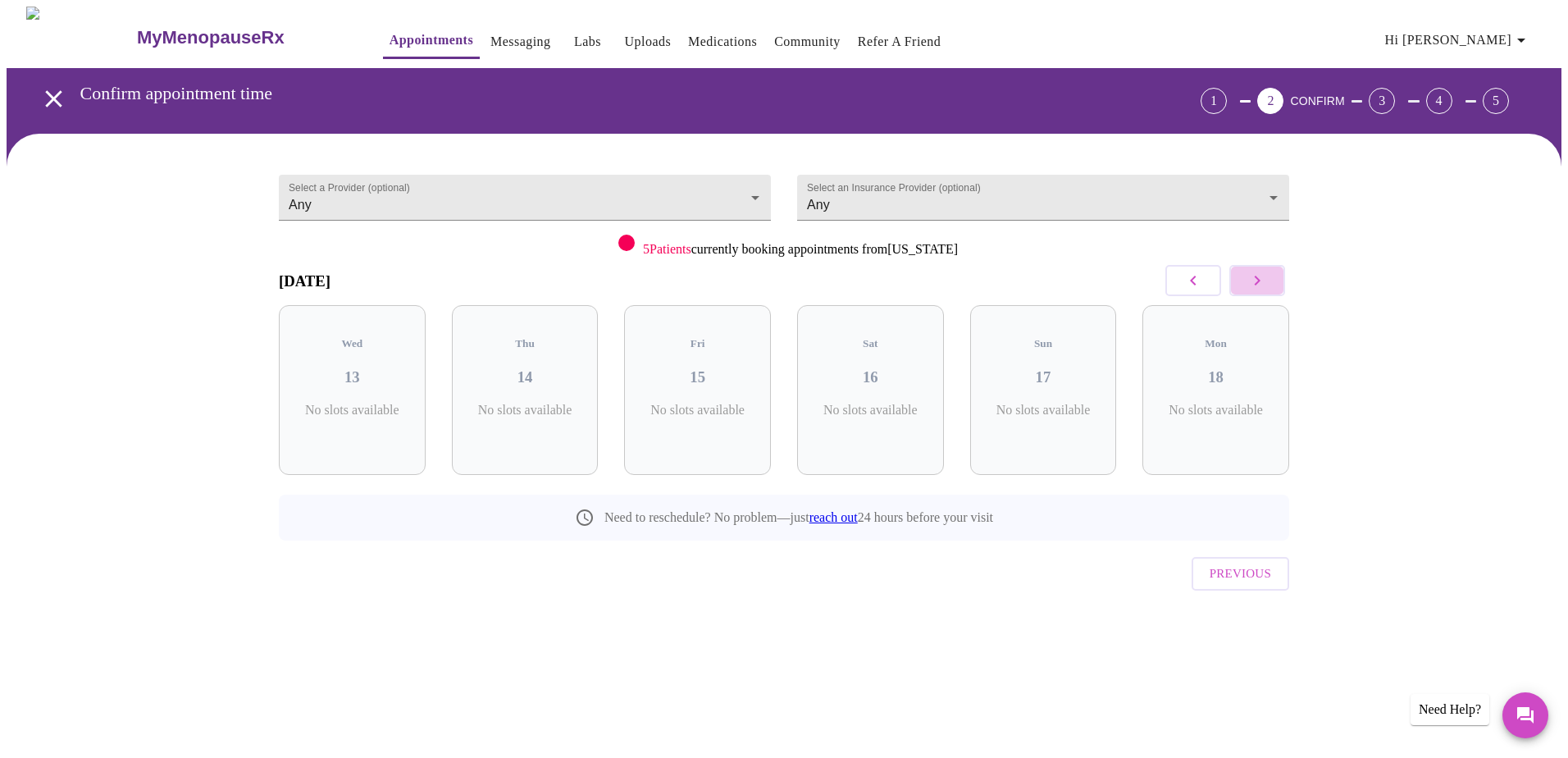
click at [1249, 277] on icon "button" at bounding box center [1257, 280] width 20 height 20
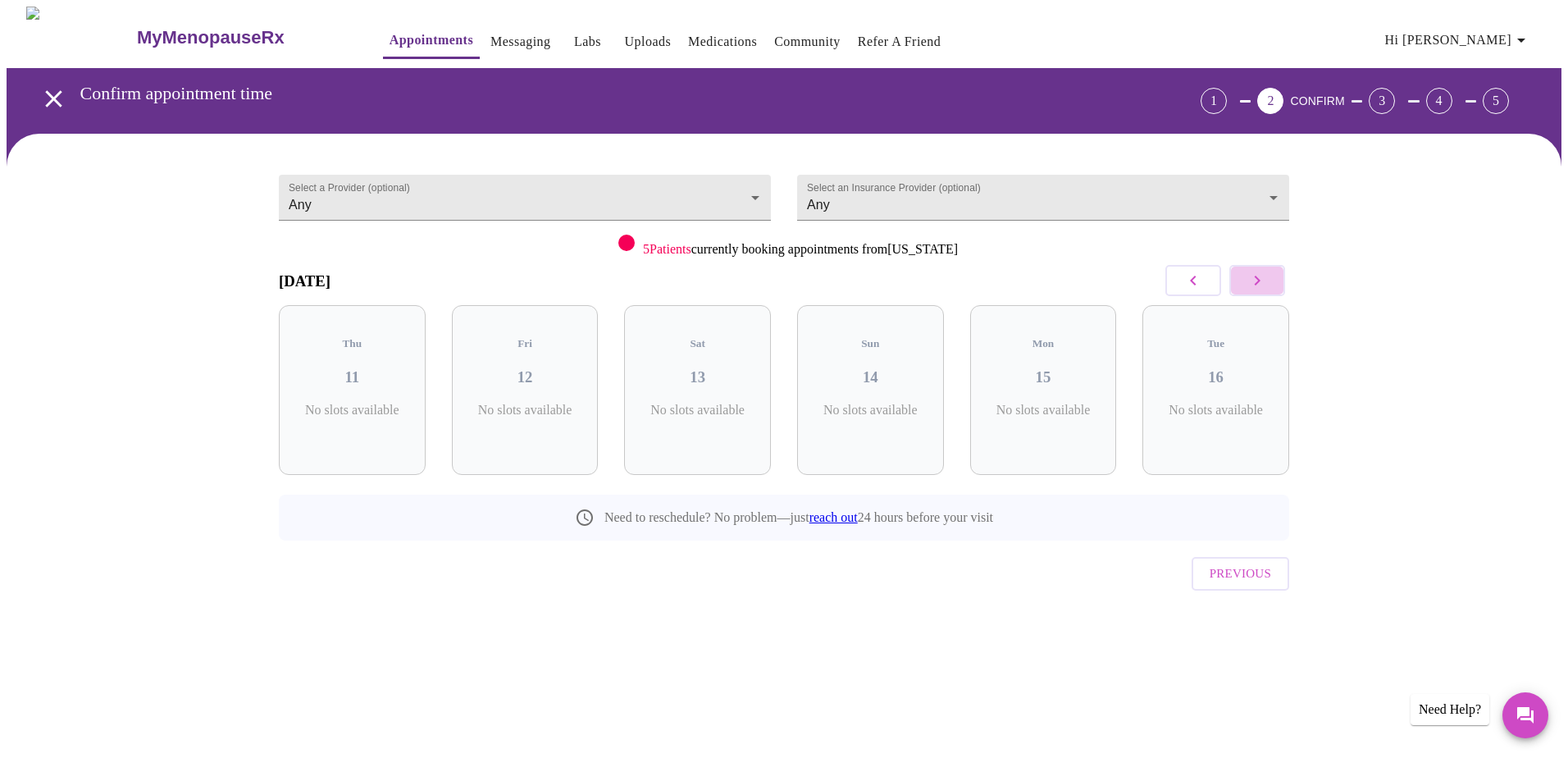
click at [1249, 277] on icon "button" at bounding box center [1257, 280] width 20 height 20
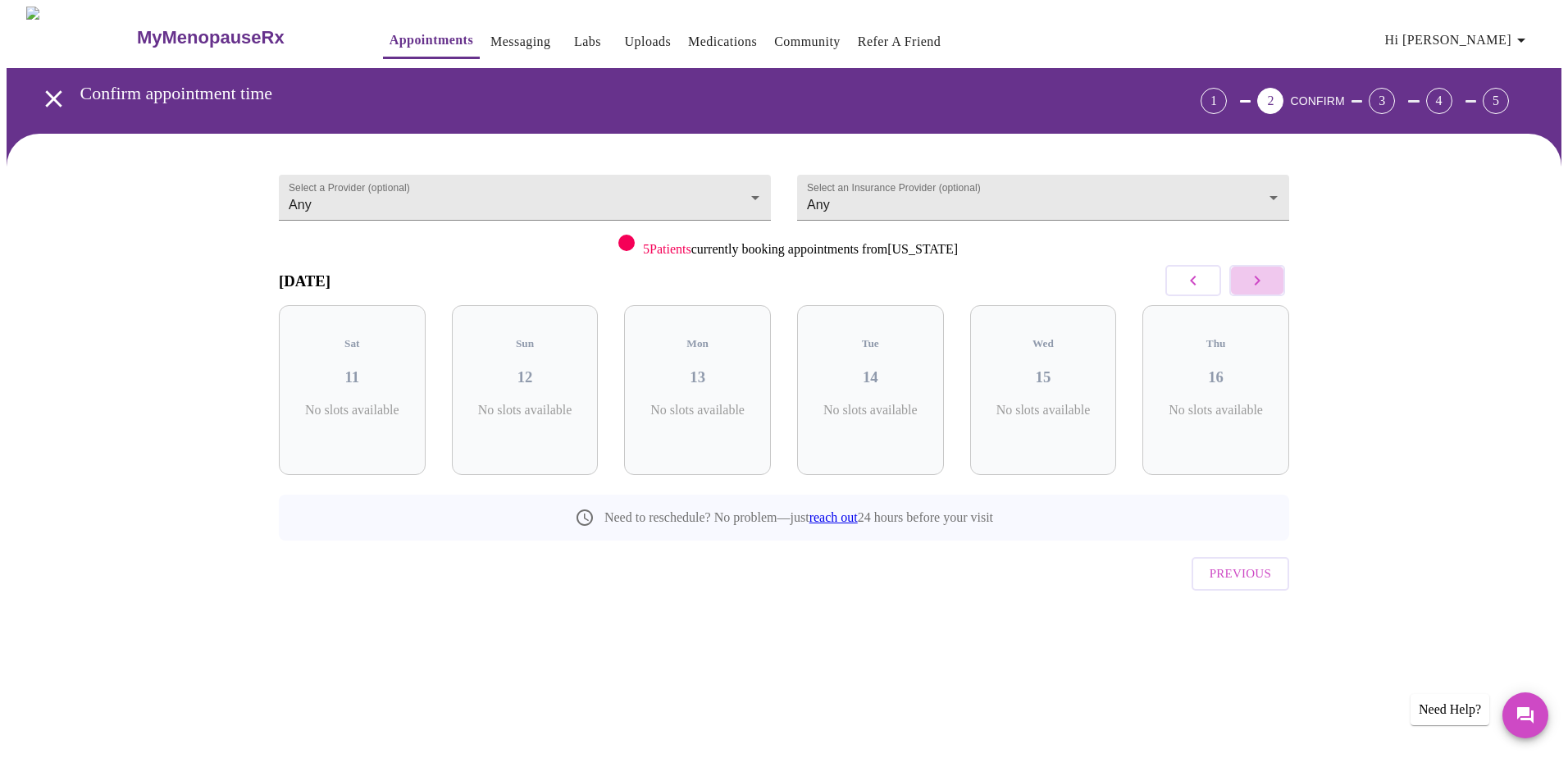
click at [1249, 277] on icon "button" at bounding box center [1257, 280] width 20 height 20
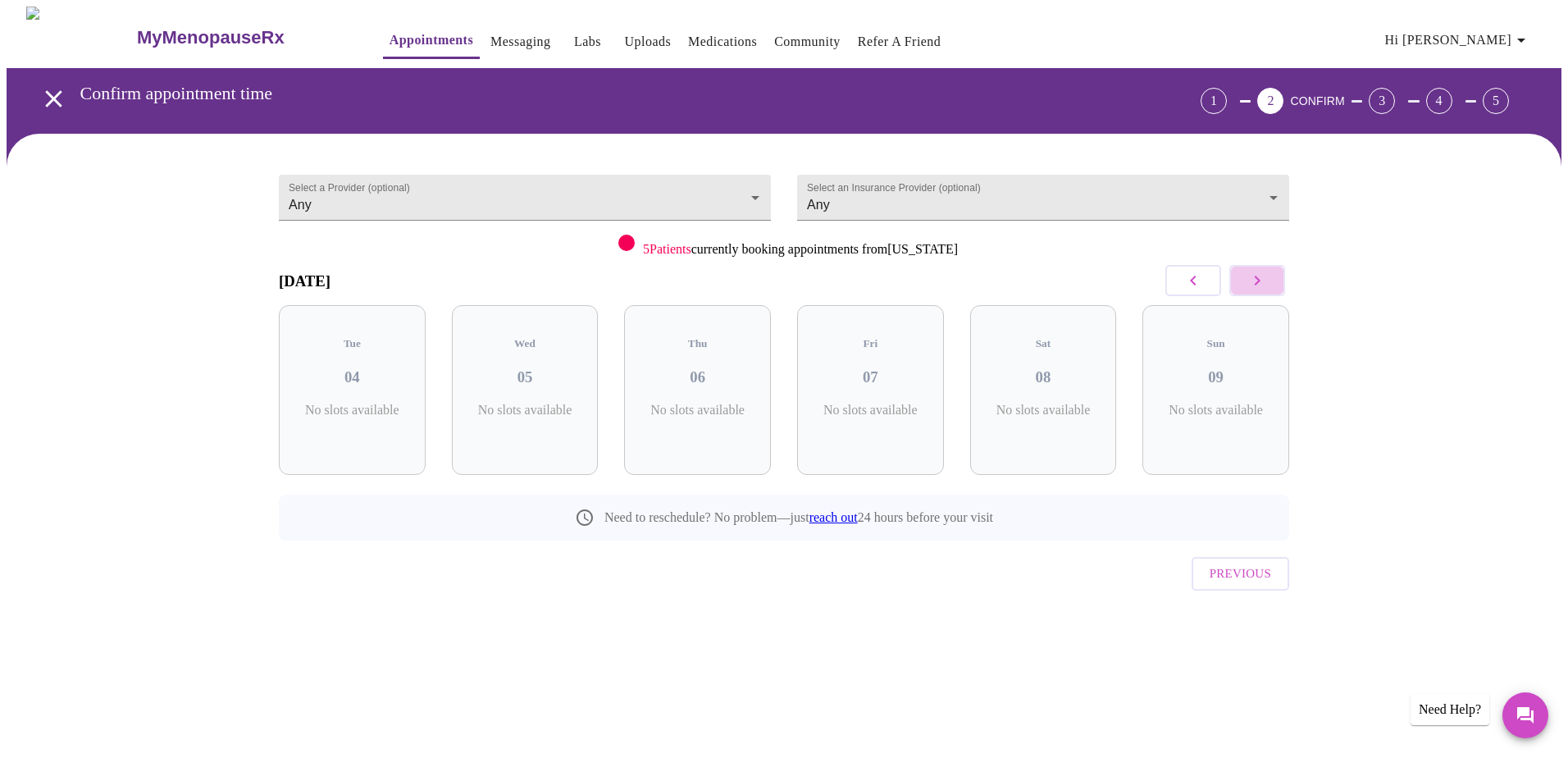
click at [1249, 277] on icon "button" at bounding box center [1257, 280] width 20 height 20
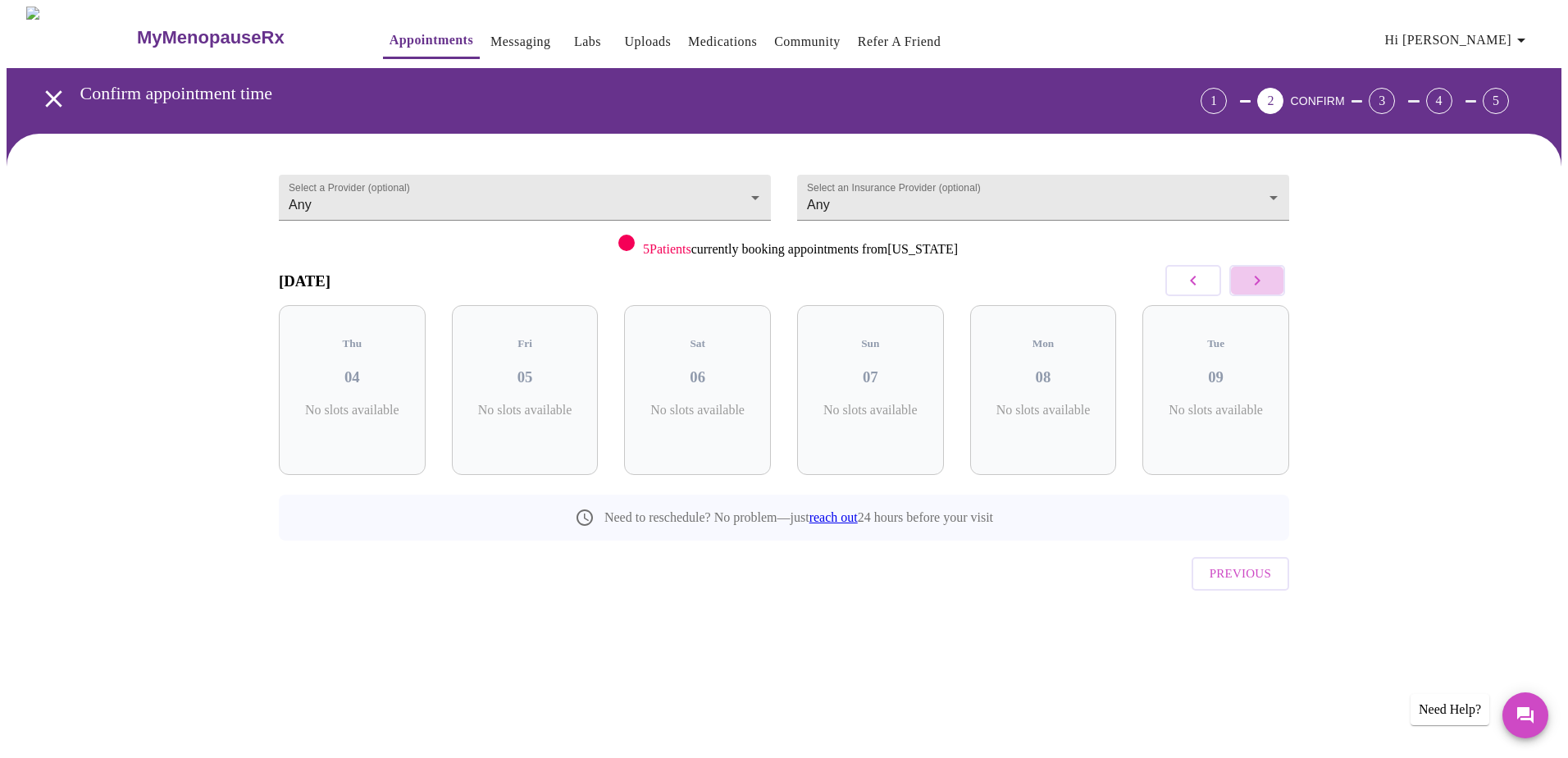
click at [1249, 277] on icon "button" at bounding box center [1257, 280] width 20 height 20
click at [1173, 278] on button "button" at bounding box center [1193, 280] width 55 height 31
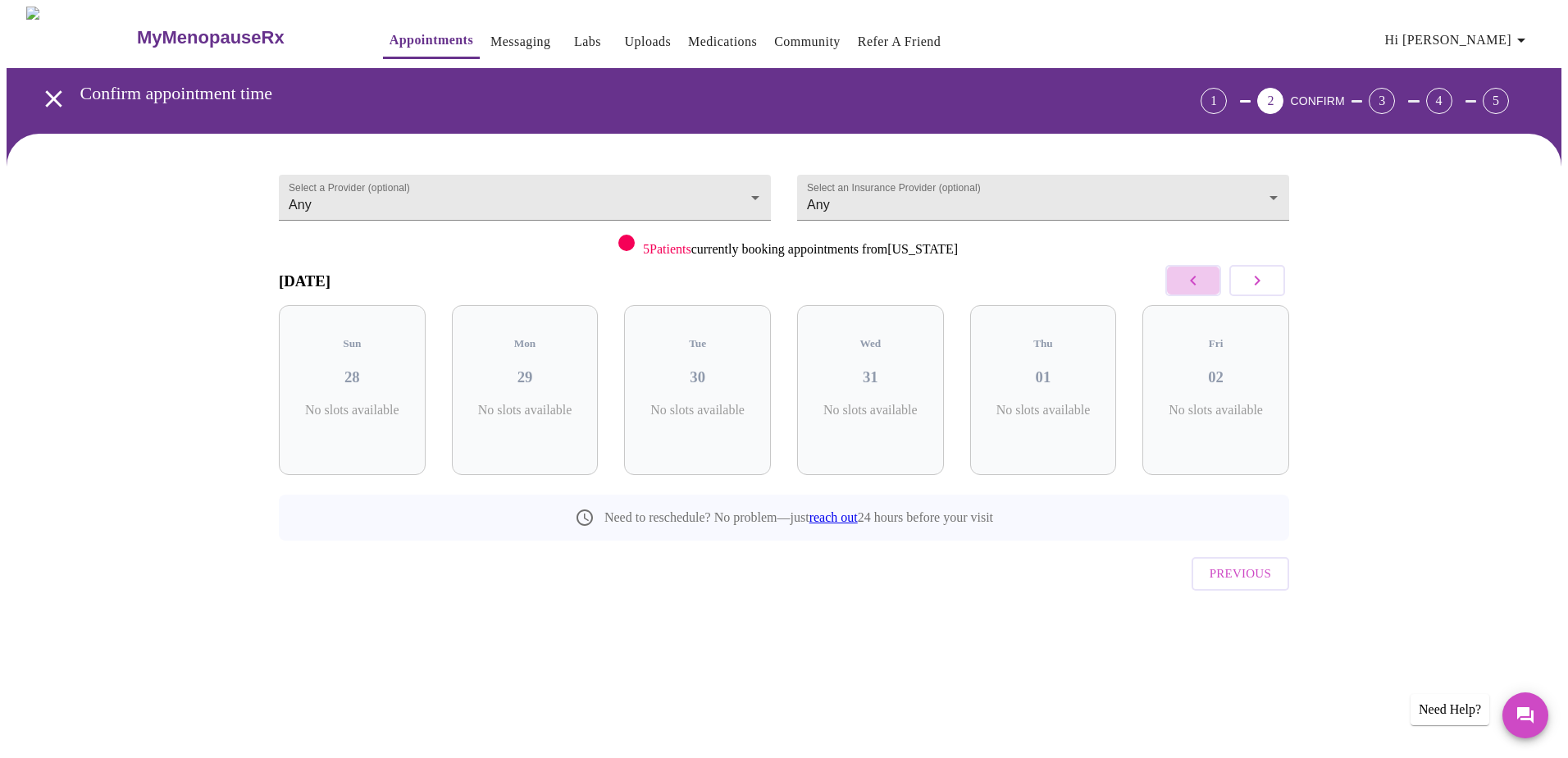
click at [1173, 278] on button "button" at bounding box center [1193, 280] width 55 height 31
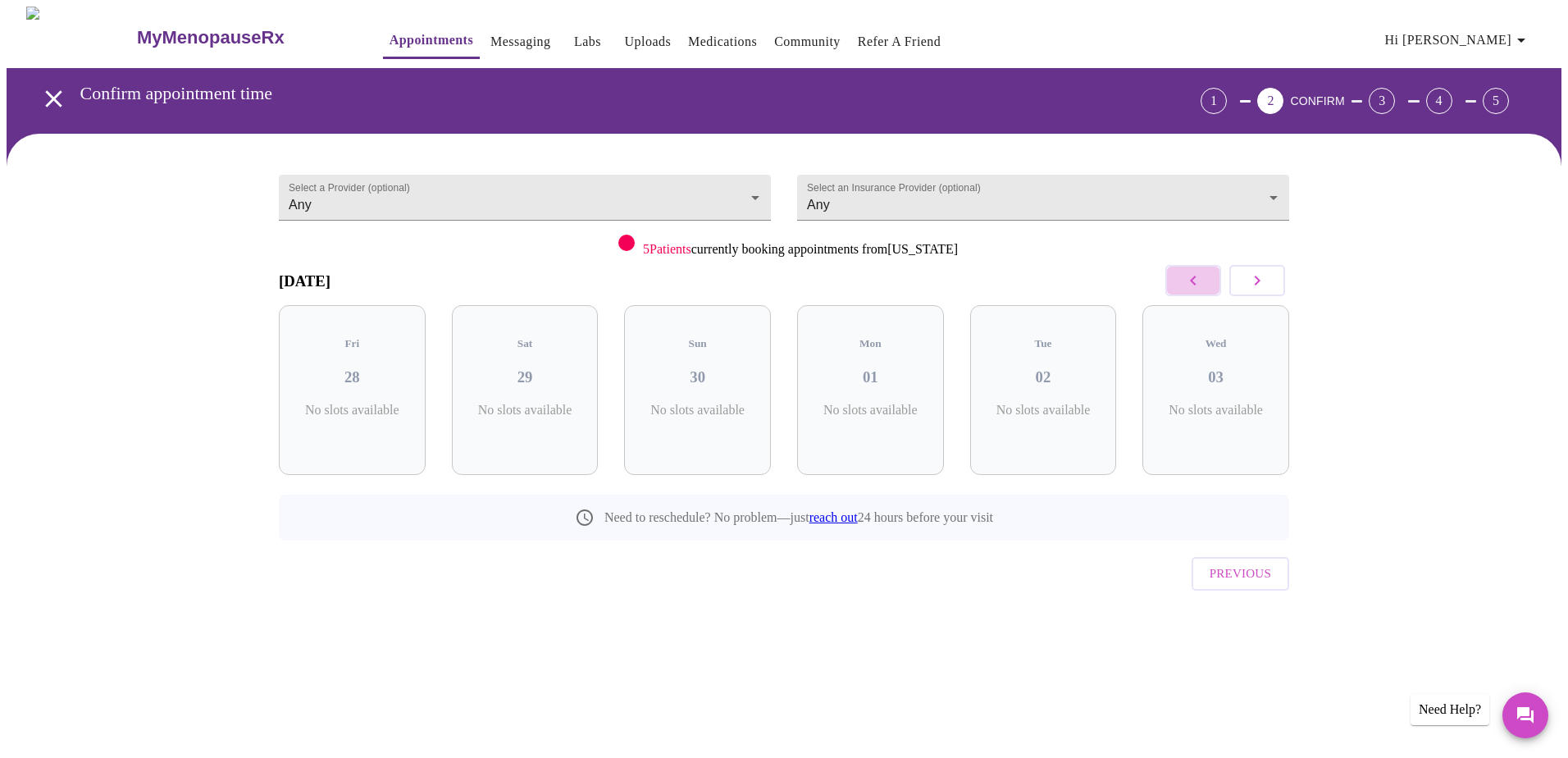
click at [1173, 278] on button "button" at bounding box center [1193, 280] width 55 height 31
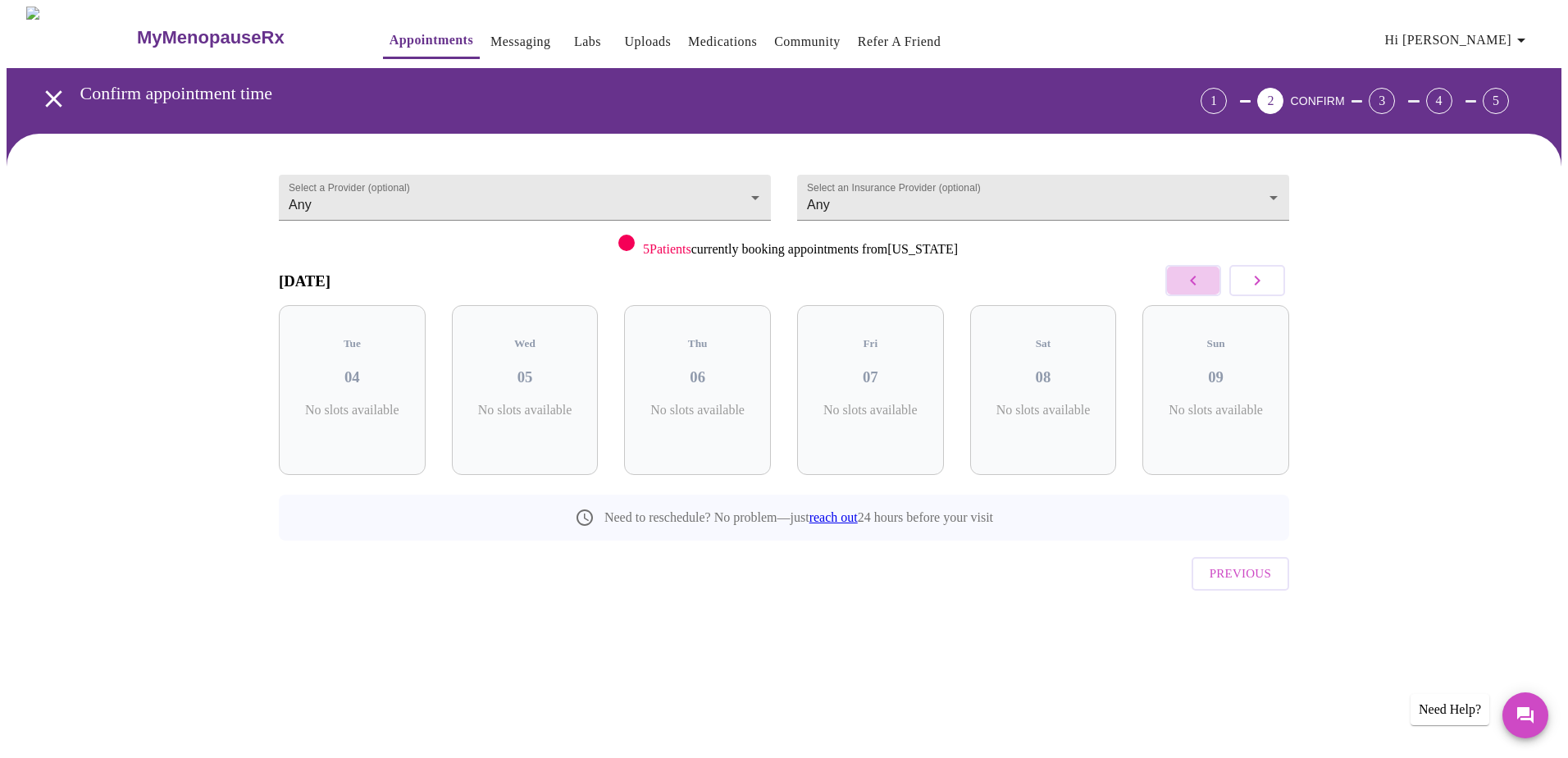
click at [1173, 278] on button "button" at bounding box center [1193, 280] width 55 height 31
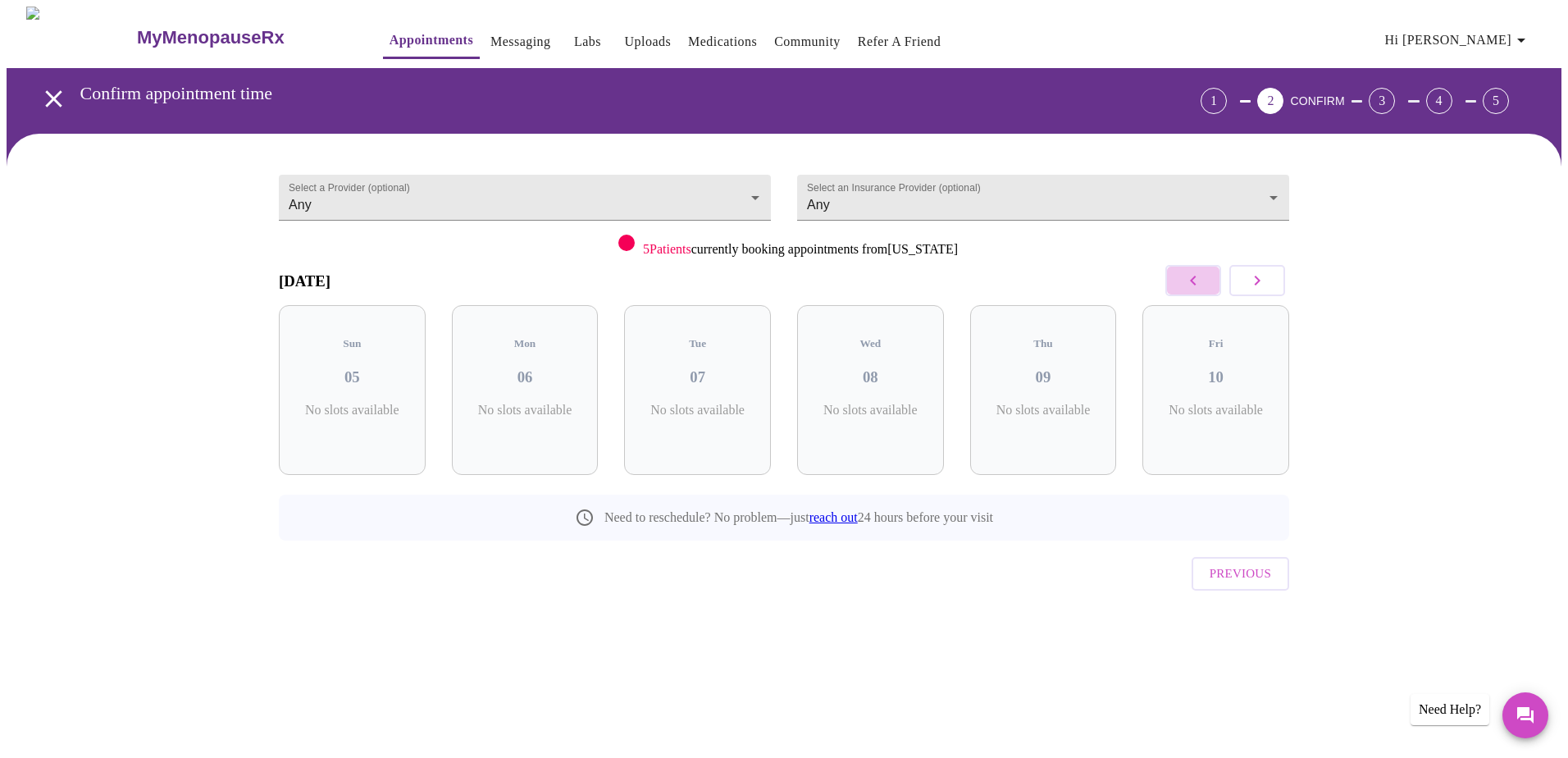
click at [1173, 278] on button "button" at bounding box center [1193, 280] width 55 height 31
click at [1172, 277] on button "button" at bounding box center [1193, 280] width 55 height 31
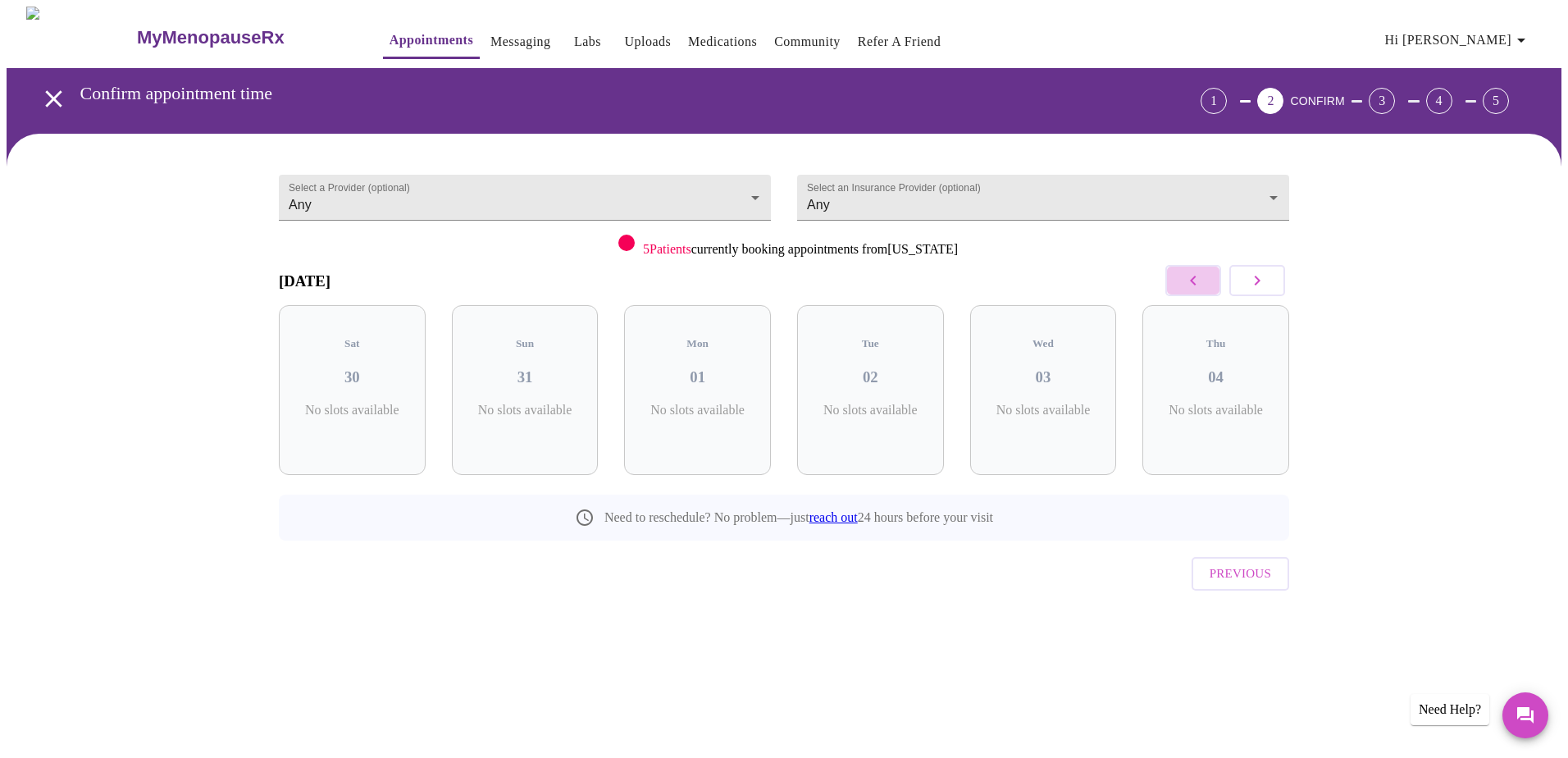
click at [1172, 277] on button "button" at bounding box center [1193, 280] width 55 height 31
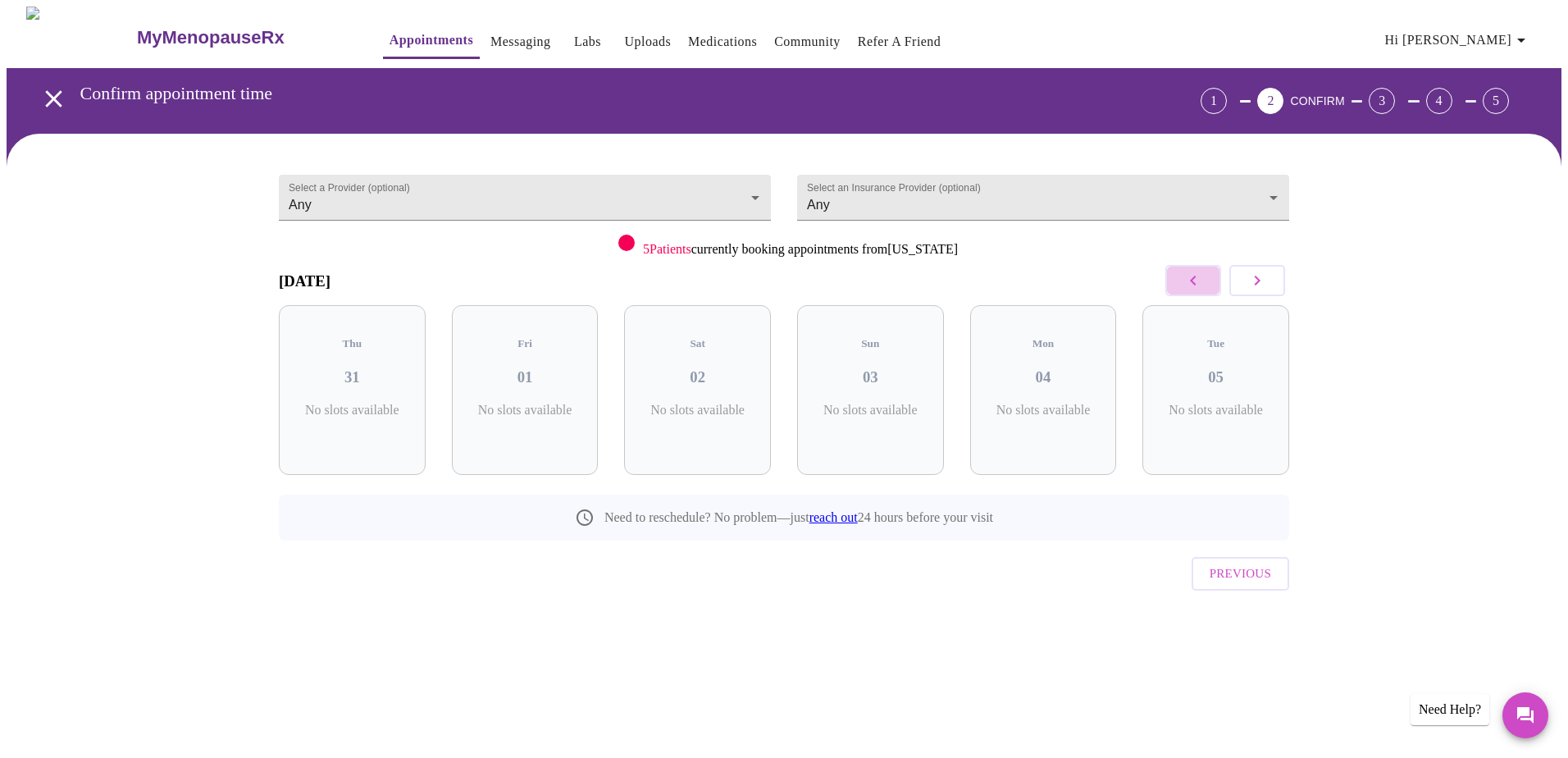
click at [1172, 277] on button "button" at bounding box center [1193, 280] width 55 height 31
click at [1205, 557] on button "Previous" at bounding box center [1240, 573] width 97 height 33
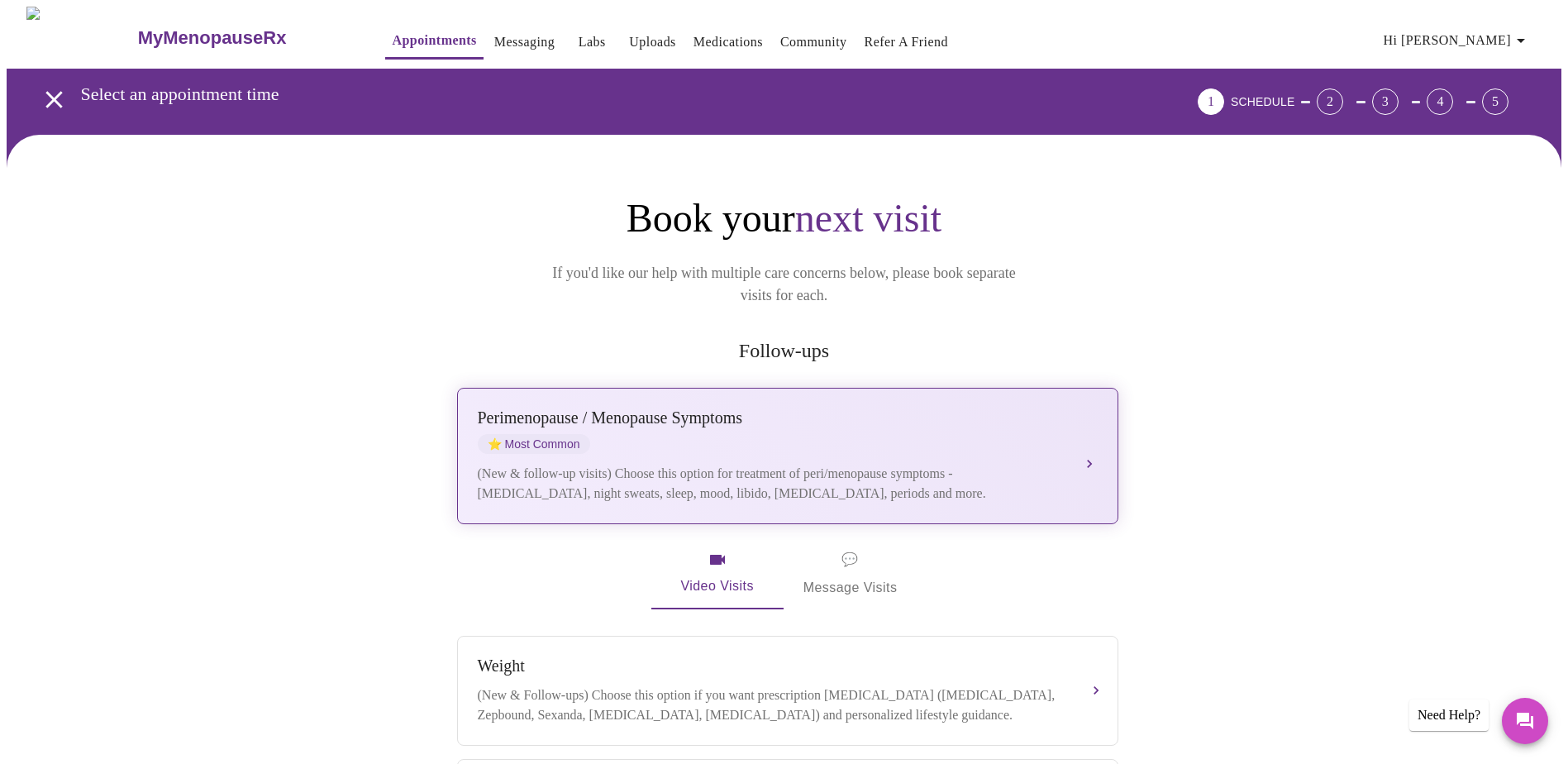
click at [940, 469] on div "(New & follow-up visits) Choose this option for treatment of peri/menopause sym…" at bounding box center [771, 483] width 587 height 40
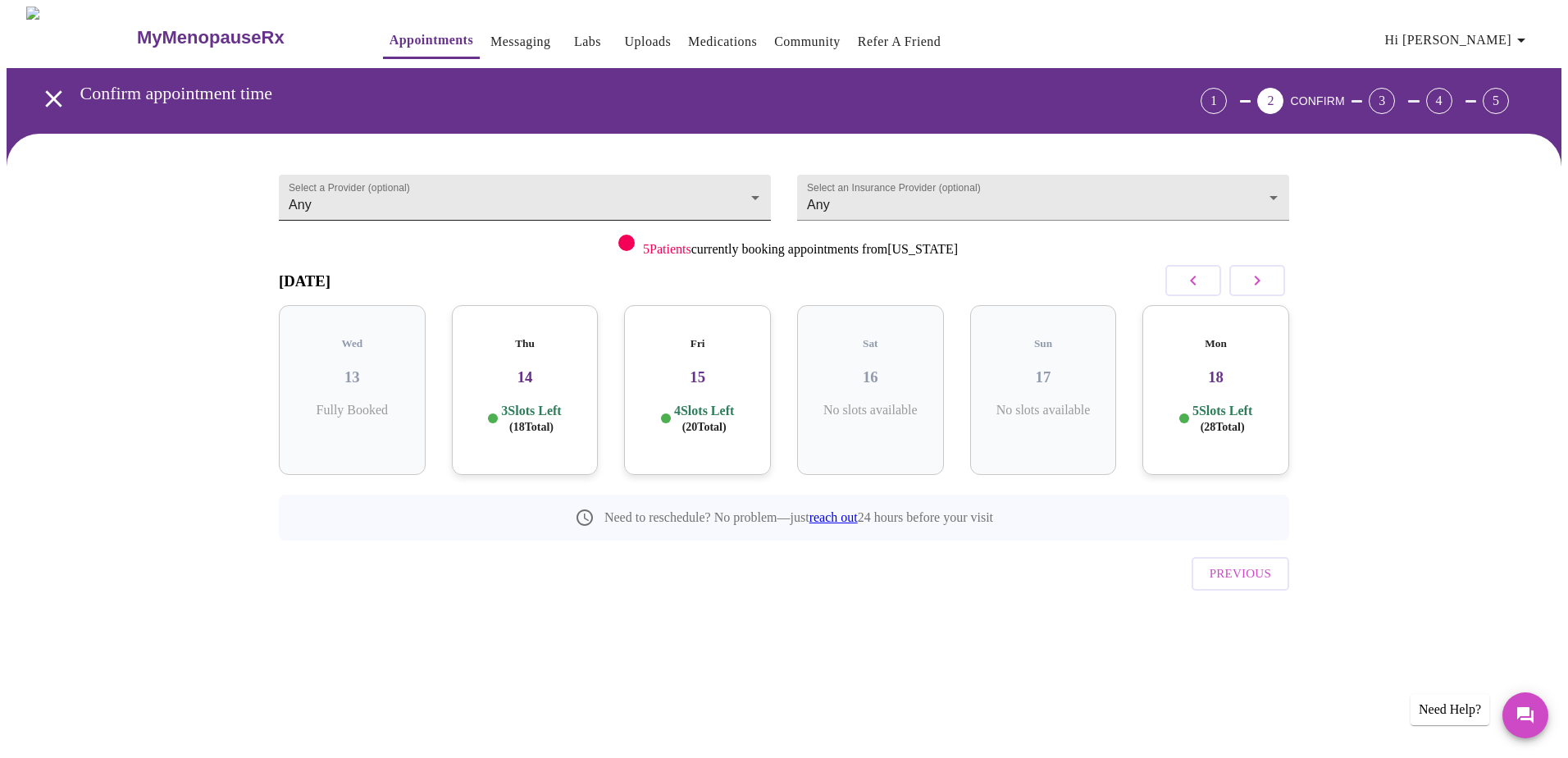
click at [708, 204] on body "MyMenopauseRx Appointments Messaging Labs Uploads Medications Community Refer a…" at bounding box center [783, 339] width 1555 height 666
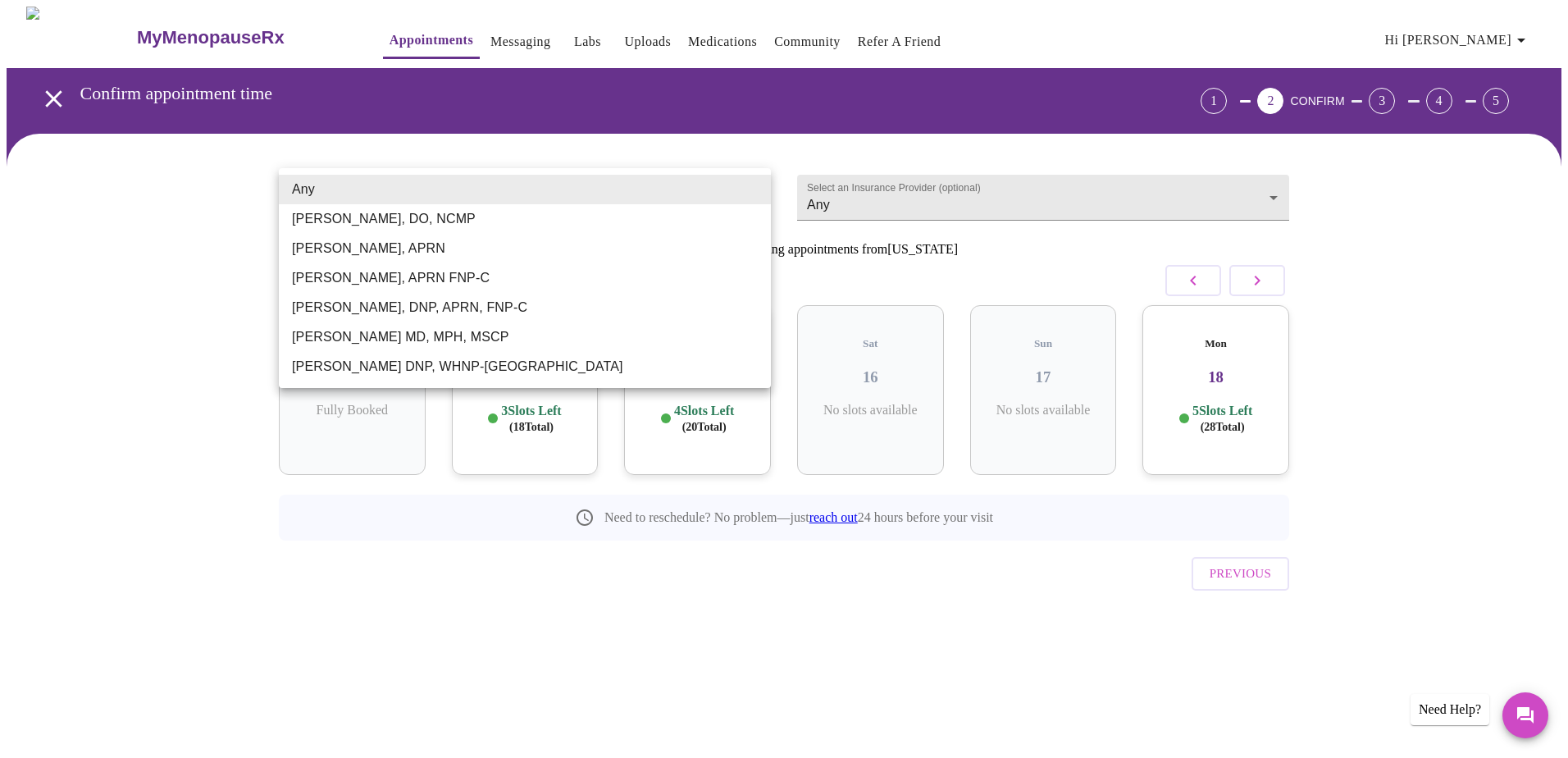
click at [55, 239] on div at bounding box center [784, 379] width 1568 height 758
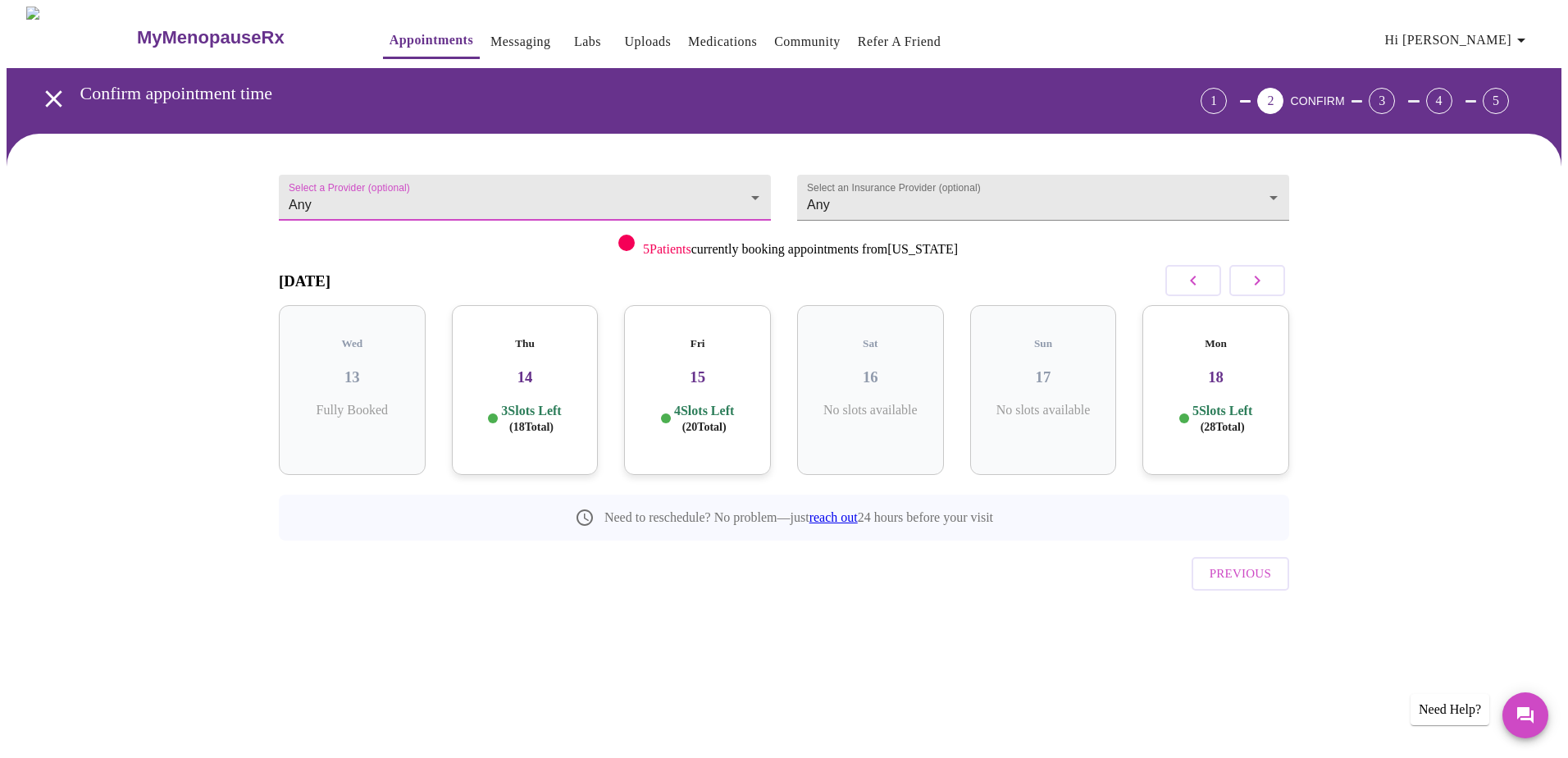
click at [1483, 34] on span "Hi [PERSON_NAME]" at bounding box center [1457, 40] width 146 height 23
click at [370, 29] on div at bounding box center [784, 379] width 1568 height 758
click at [48, 92] on icon "open drawer" at bounding box center [54, 98] width 16 height 16
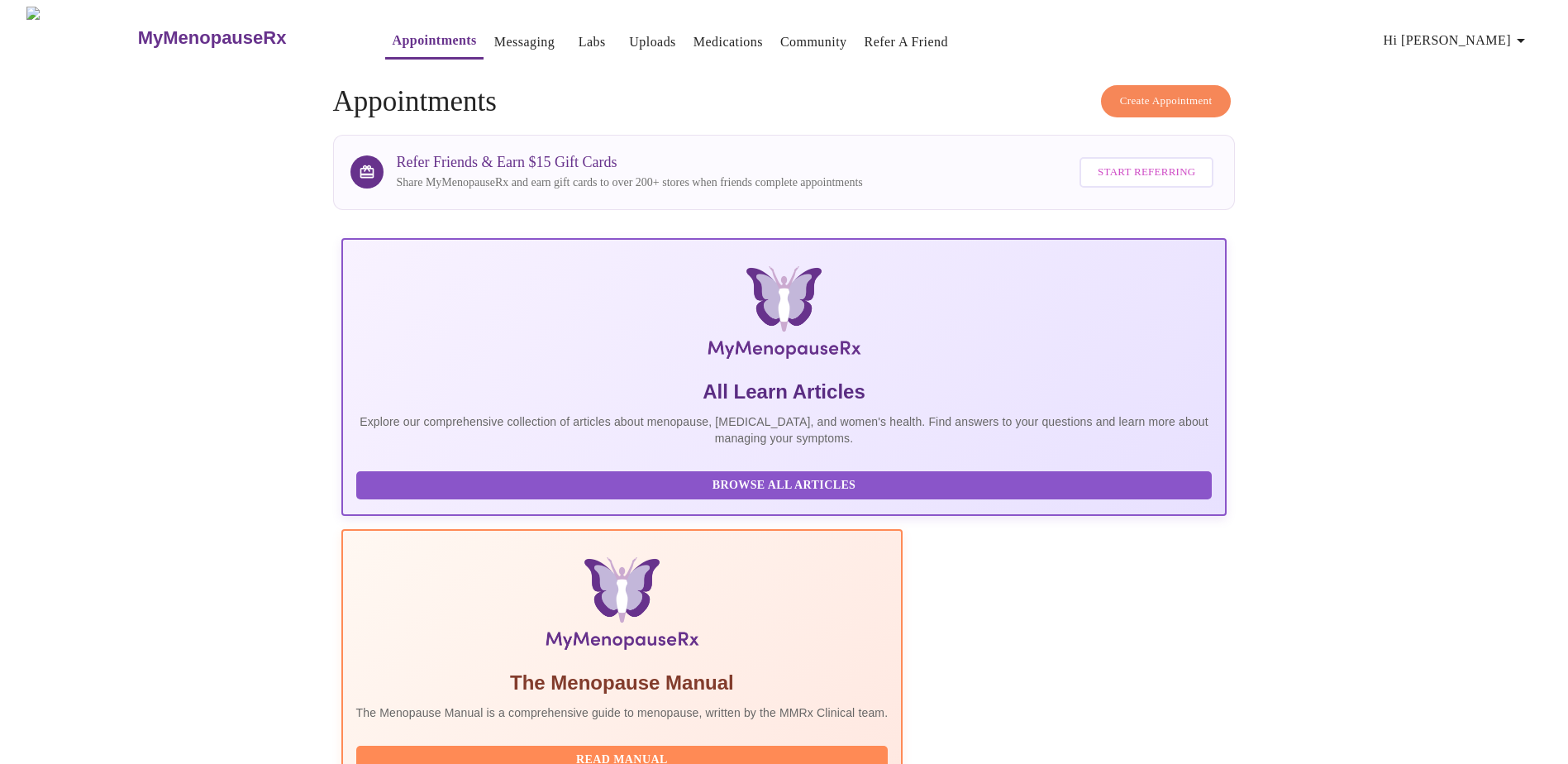
click at [1191, 97] on span "Create Appointment" at bounding box center [1166, 101] width 93 height 19
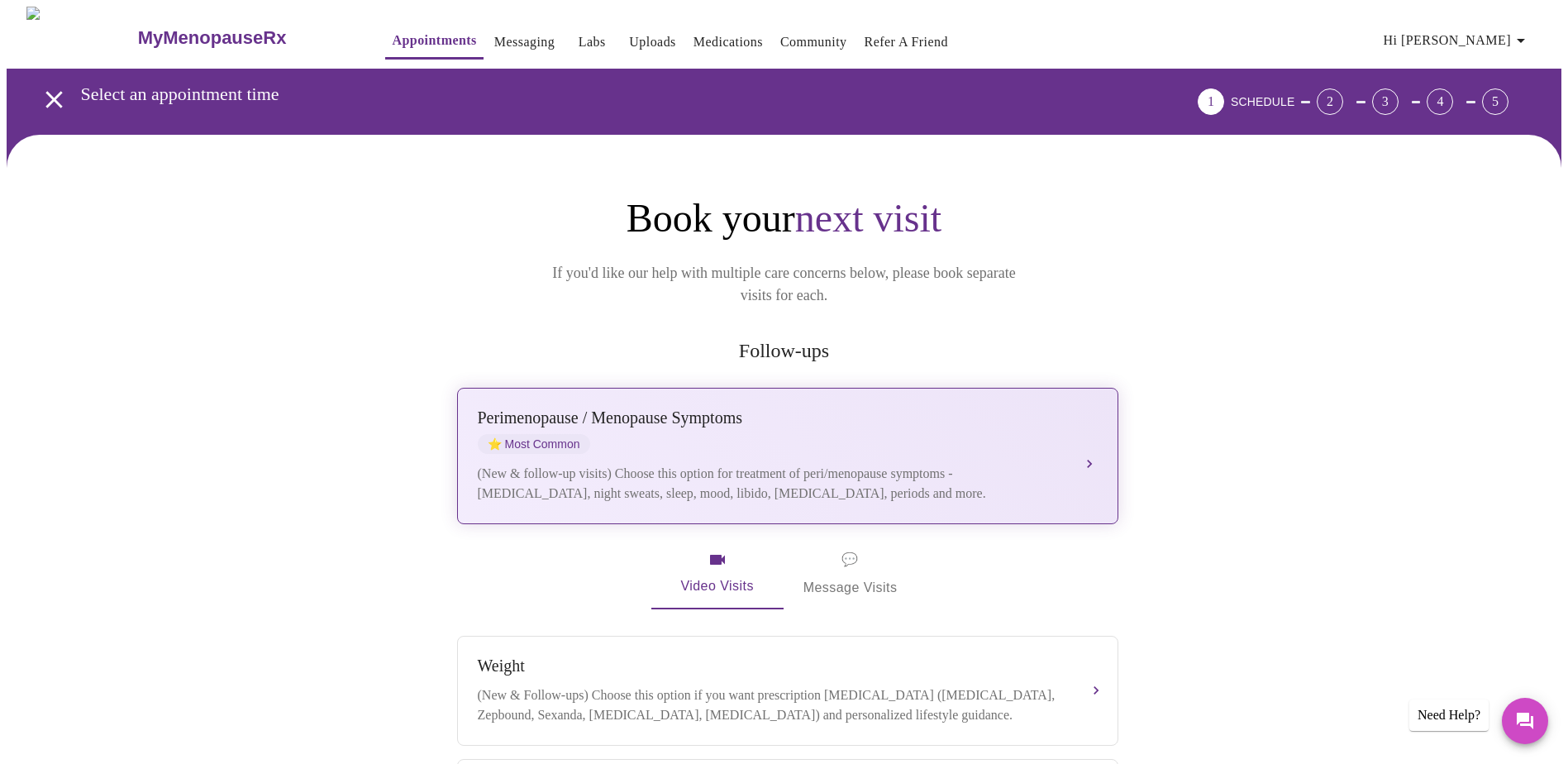
click at [802, 409] on div "Perimenopause / Menopause Symptoms" at bounding box center [771, 418] width 587 height 19
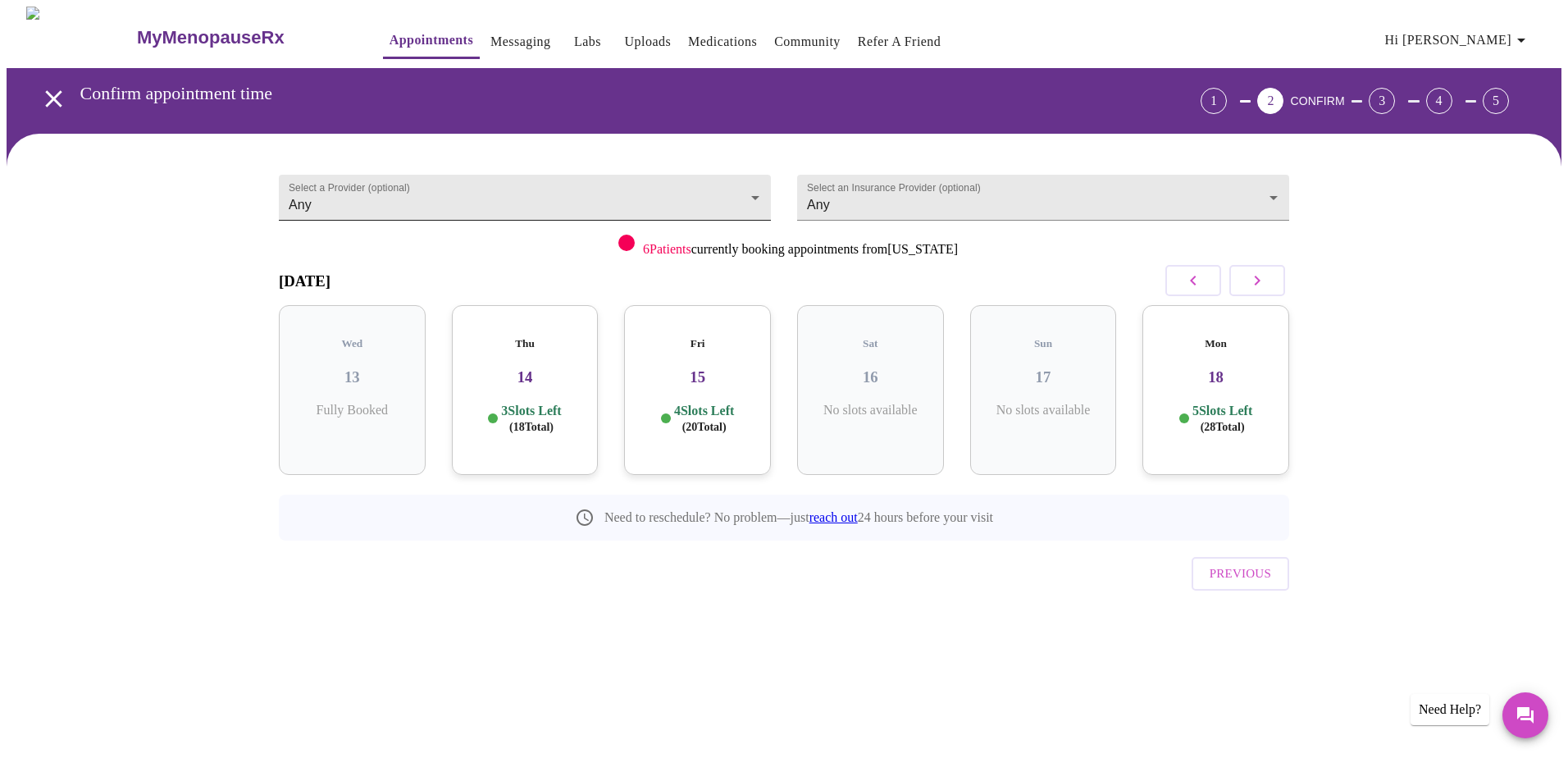
click at [758, 193] on body "MyMenopauseRx Appointments Messaging Labs Uploads Medications Community Refer a…" at bounding box center [783, 339] width 1555 height 666
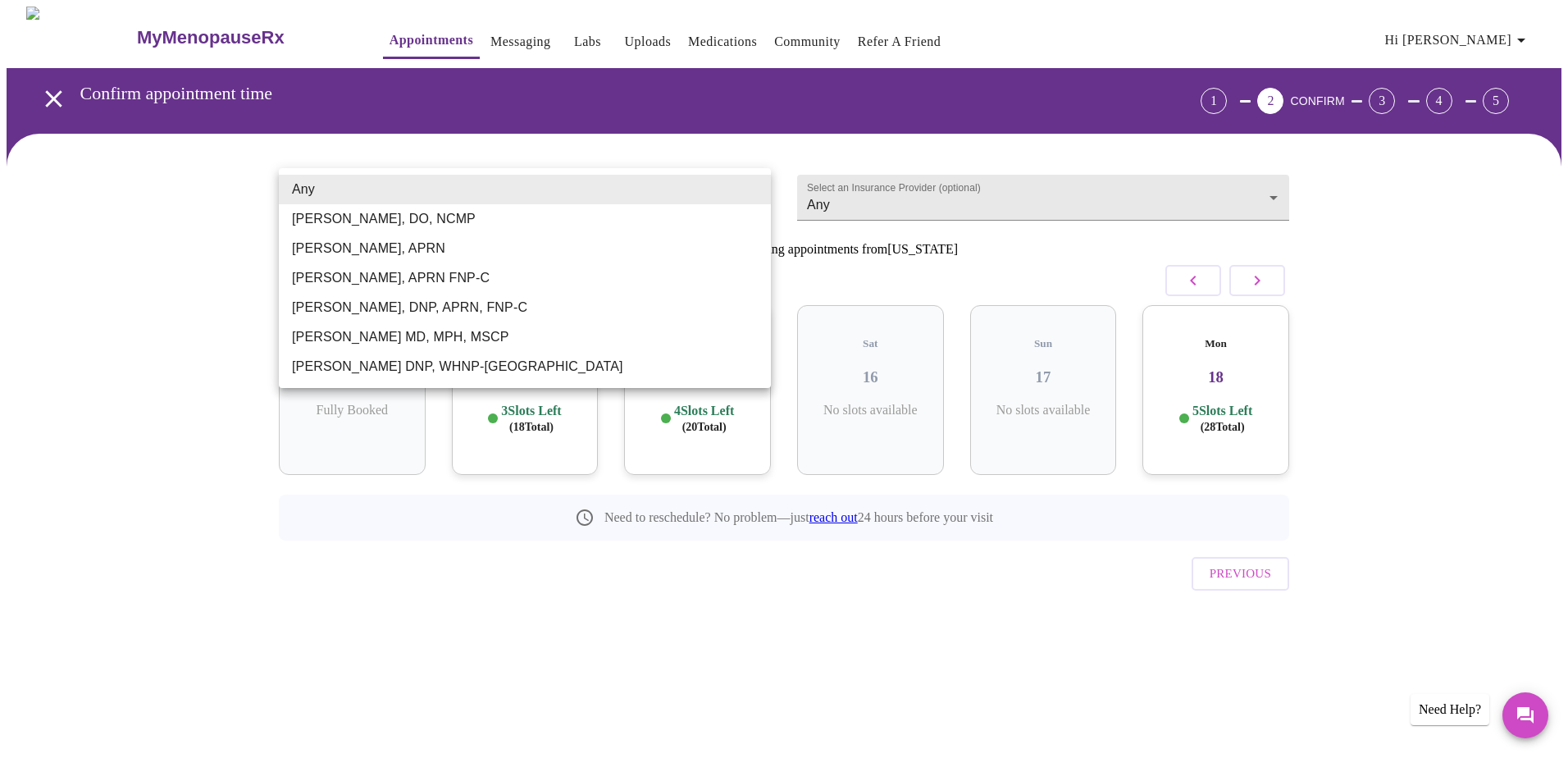
click at [583, 187] on li "Any" at bounding box center [524, 189] width 492 height 29
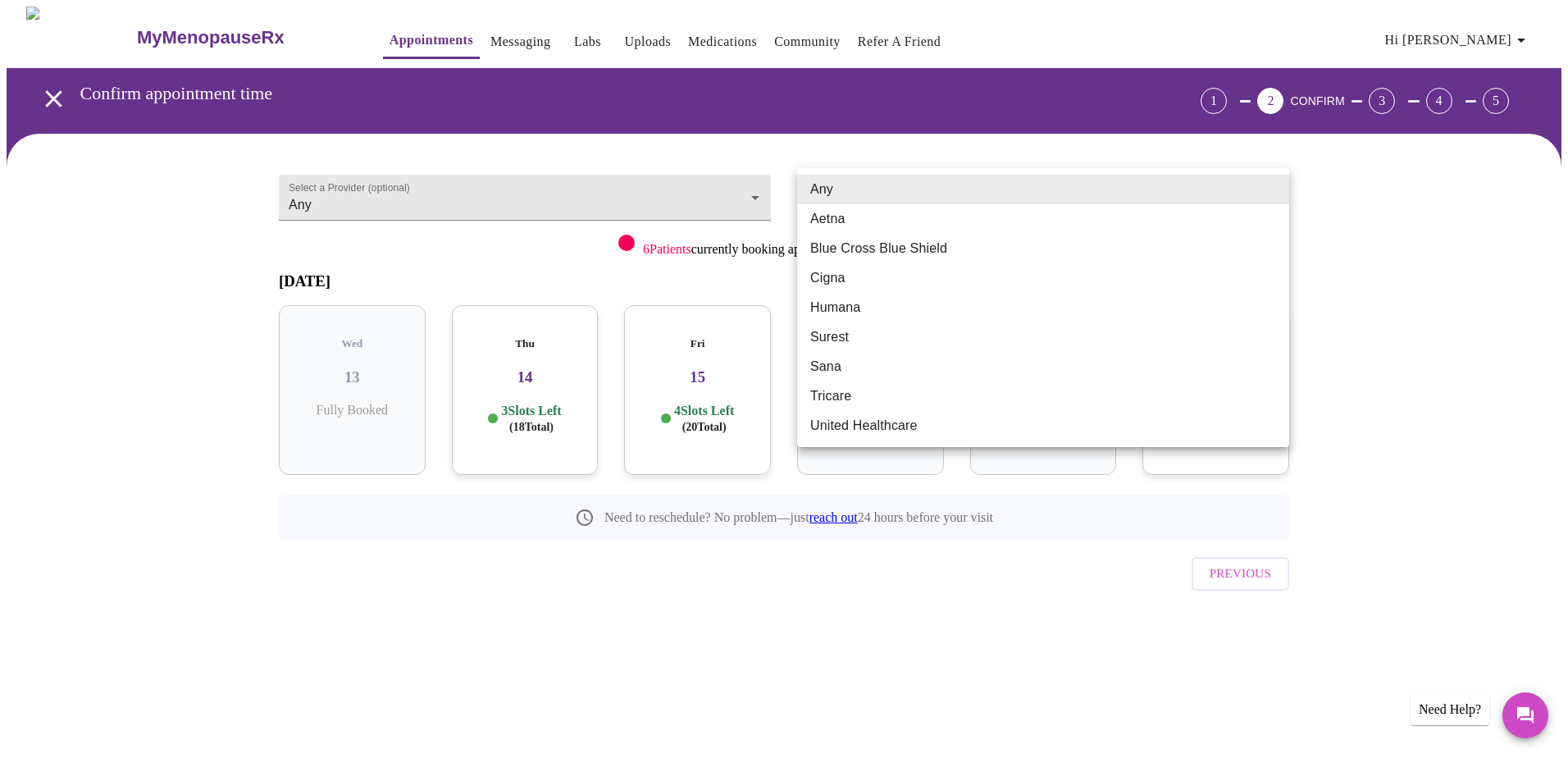
click at [1042, 203] on body "MyMenopauseRx Appointments Messaging Labs Uploads Medications Community Refer a…" at bounding box center [783, 339] width 1555 height 666
click at [1023, 246] on li "Blue Cross Blue Shield" at bounding box center [1043, 248] width 492 height 29
type input "Blue Cross Blue Shield"
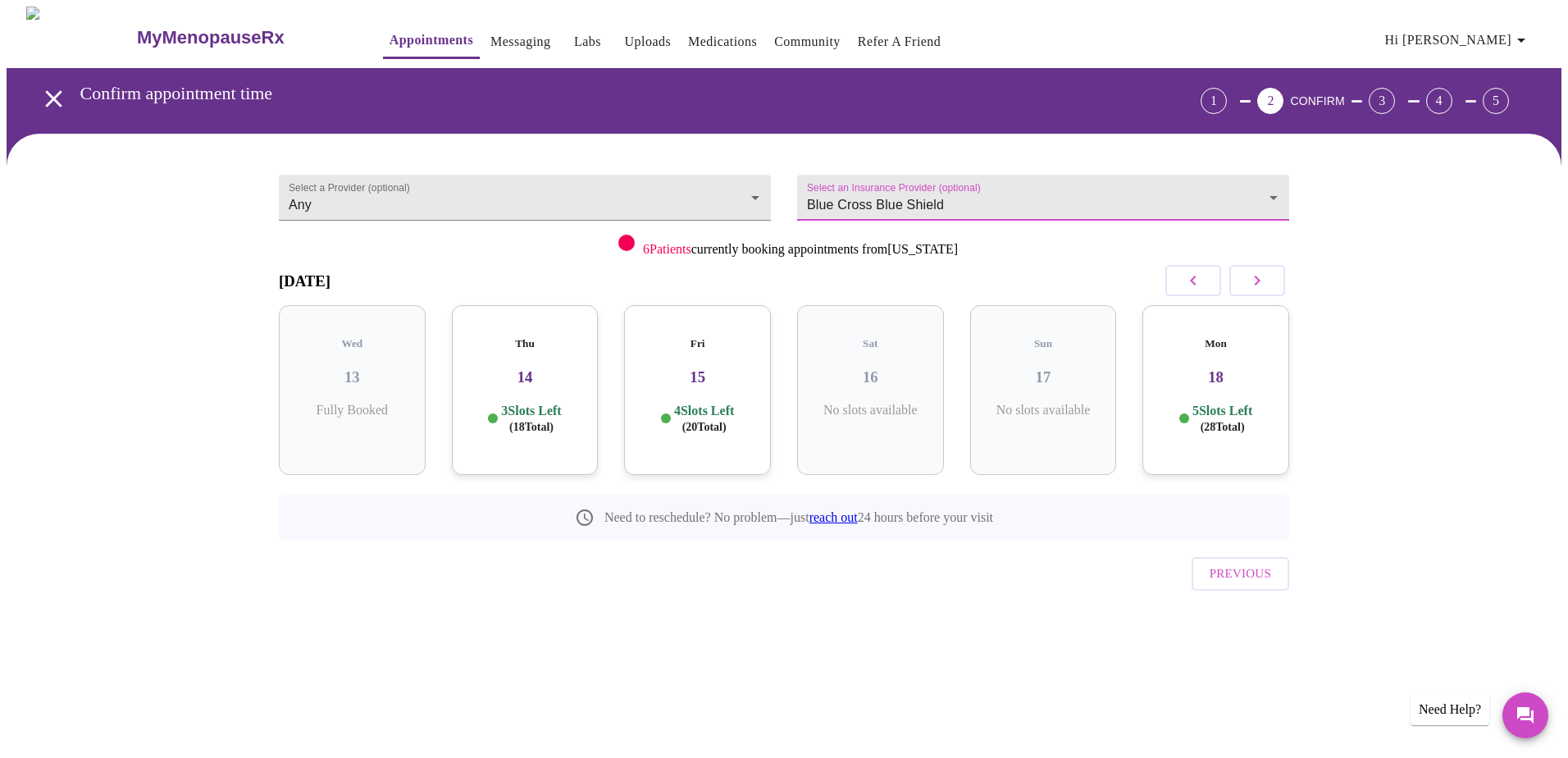
click at [1411, 246] on div "Select a Provider (optional) Any Any Select an Insurance Provider (optional) Bl…" at bounding box center [783, 403] width 1555 height 538
click at [546, 380] on div "Thu 14 3 Slots Left ( 18 Total)" at bounding box center [525, 390] width 146 height 170
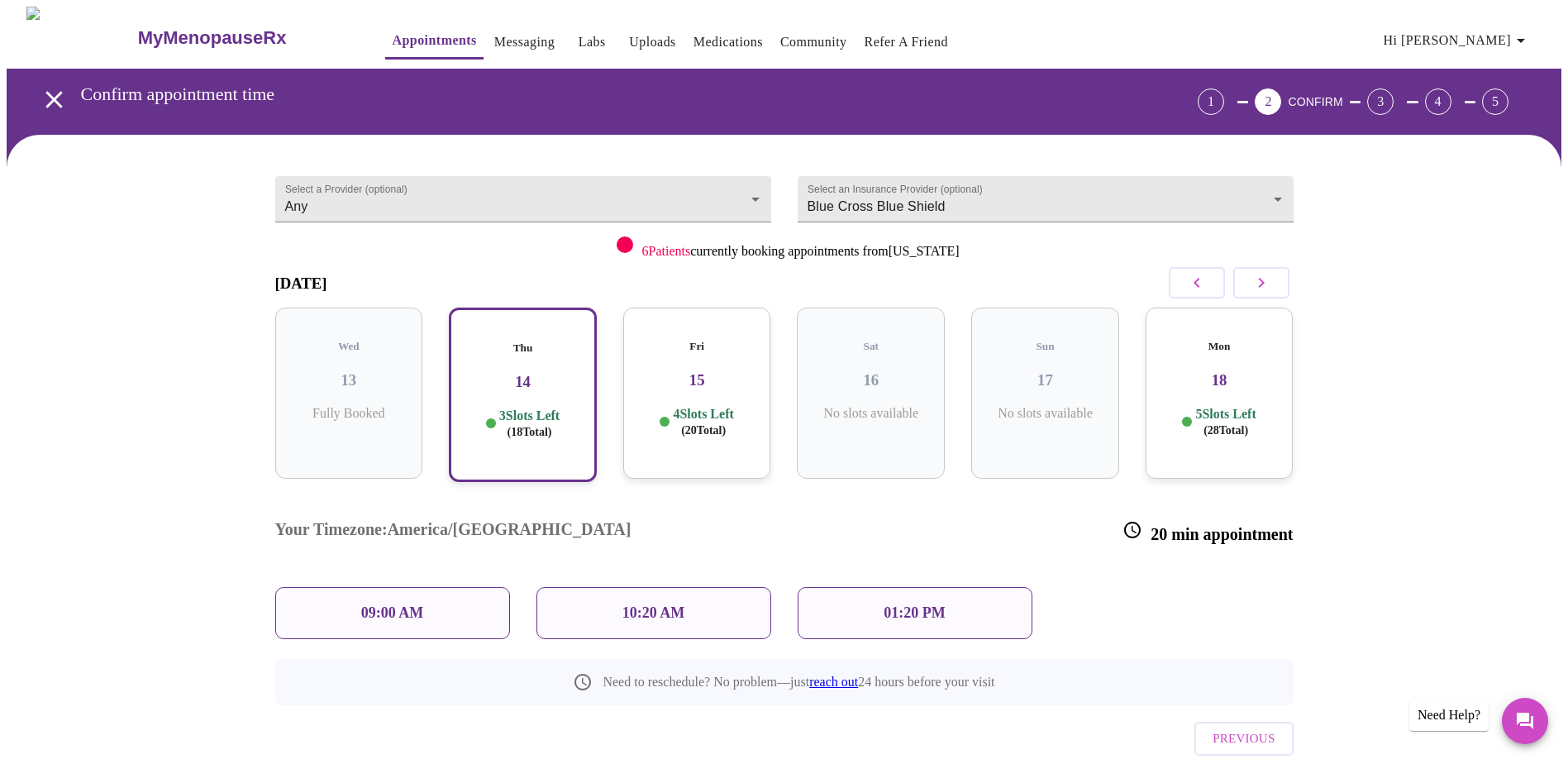
click at [898, 604] on p "01:20 PM" at bounding box center [915, 612] width 61 height 17
